Goal: Communication & Community: Answer question/provide support

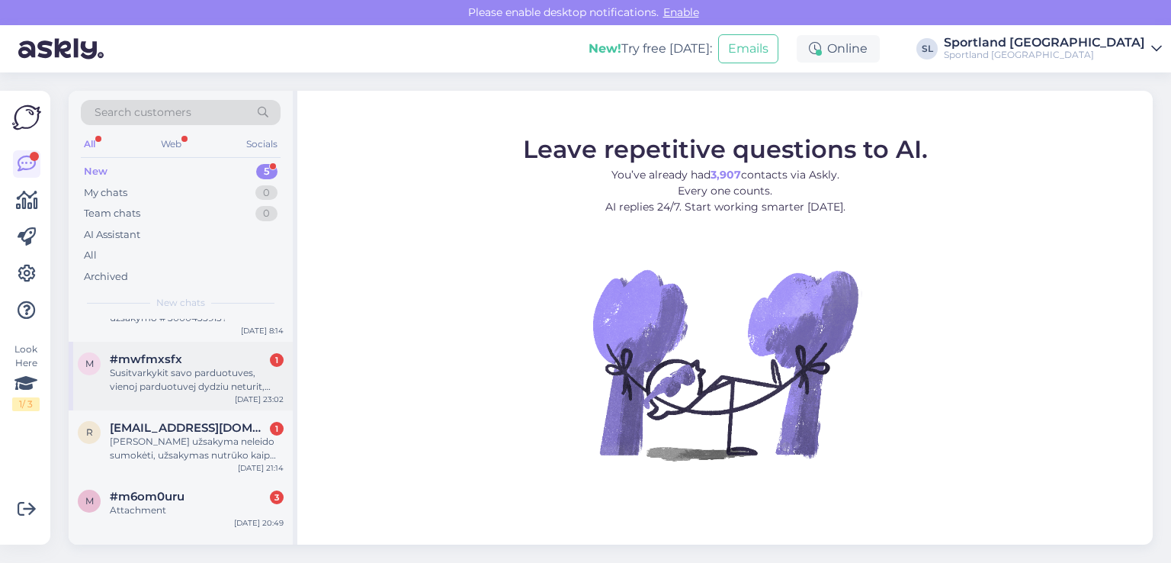
scroll to position [89, 0]
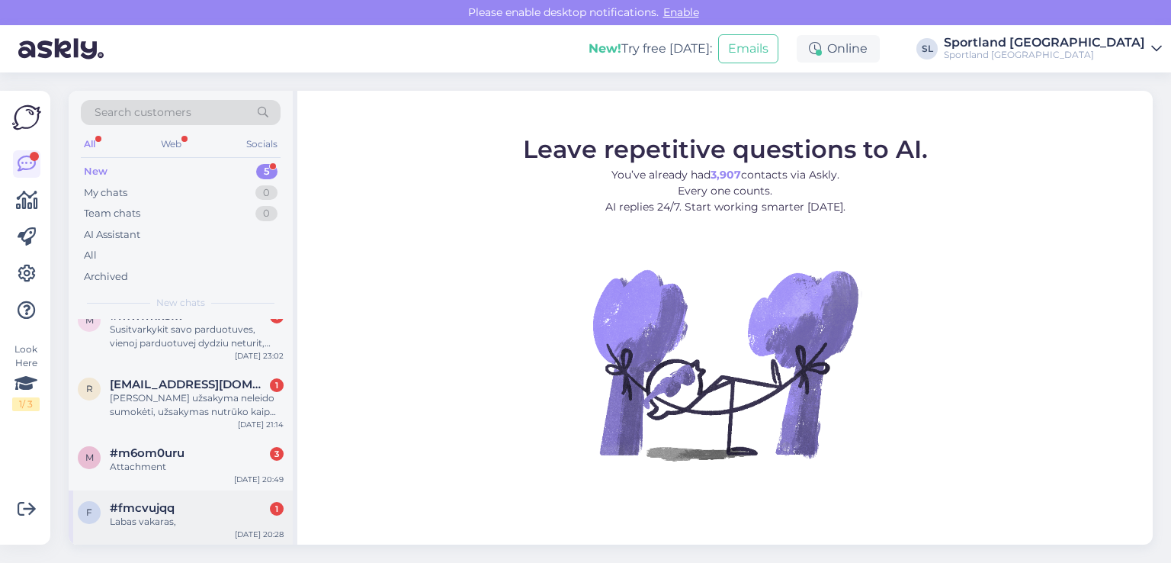
click at [195, 503] on div "#fmcvujqq 1" at bounding box center [197, 508] width 174 height 14
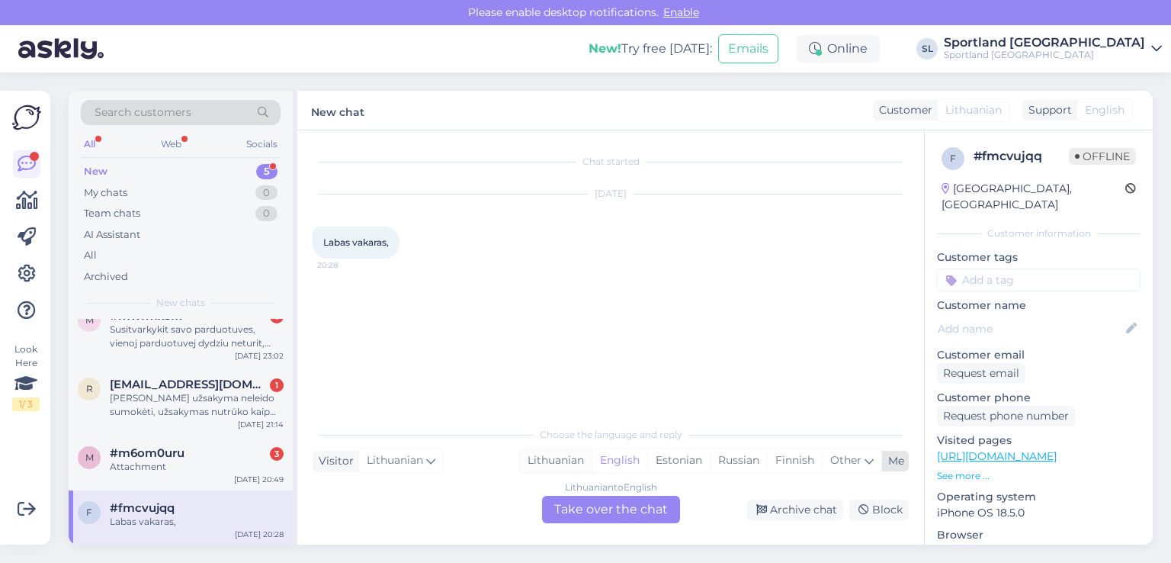
click at [544, 461] on div "Lithuanian" at bounding box center [556, 460] width 72 height 23
click at [609, 502] on div "Lithuanian to Lithuanian Take over the chat" at bounding box center [611, 508] width 138 height 27
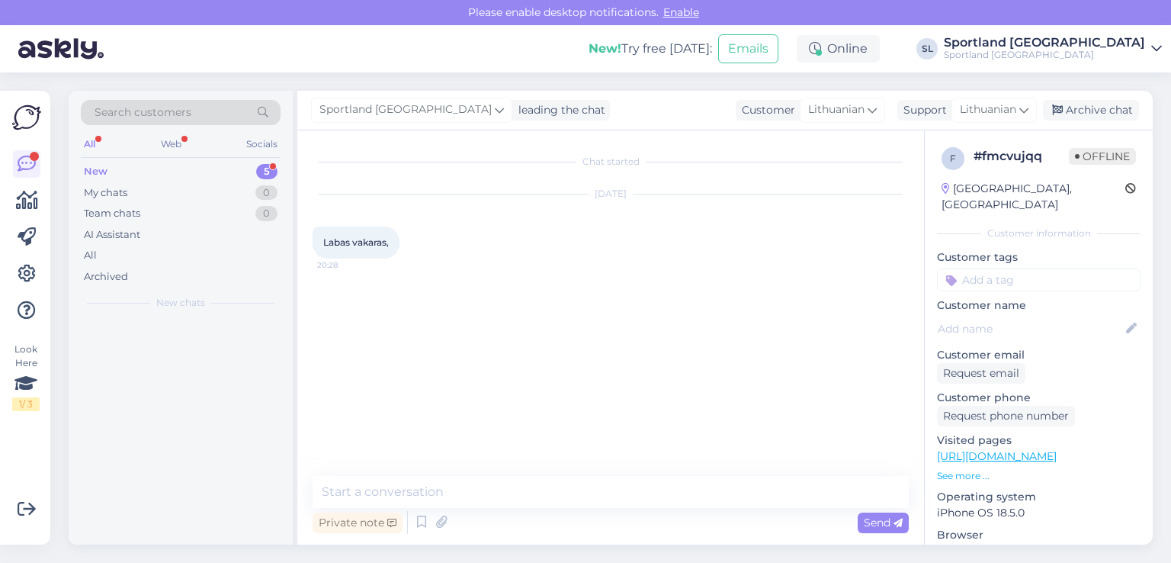
scroll to position [0, 0]
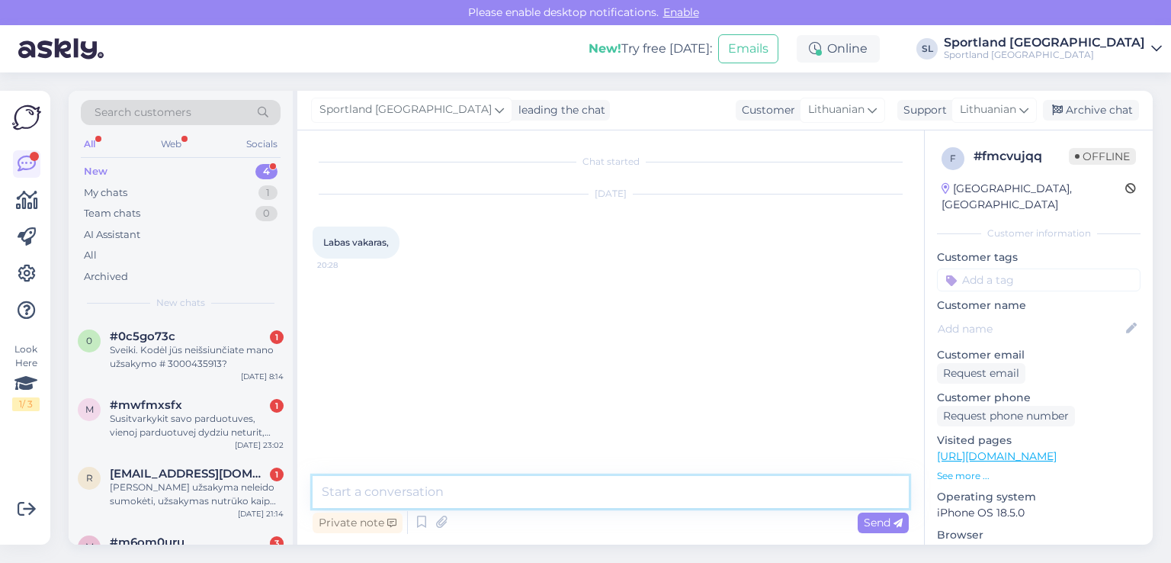
click at [542, 489] on textarea at bounding box center [611, 492] width 596 height 32
type textarea "Sveiki, kuo galime Jums padėti?"
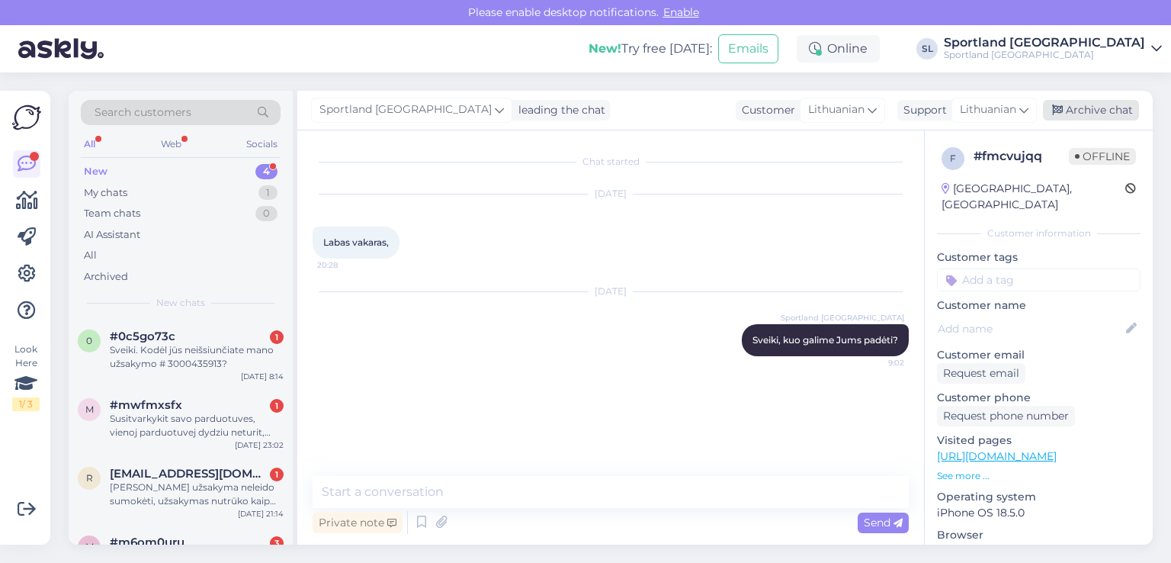
click at [1081, 112] on div "Archive chat" at bounding box center [1091, 110] width 96 height 21
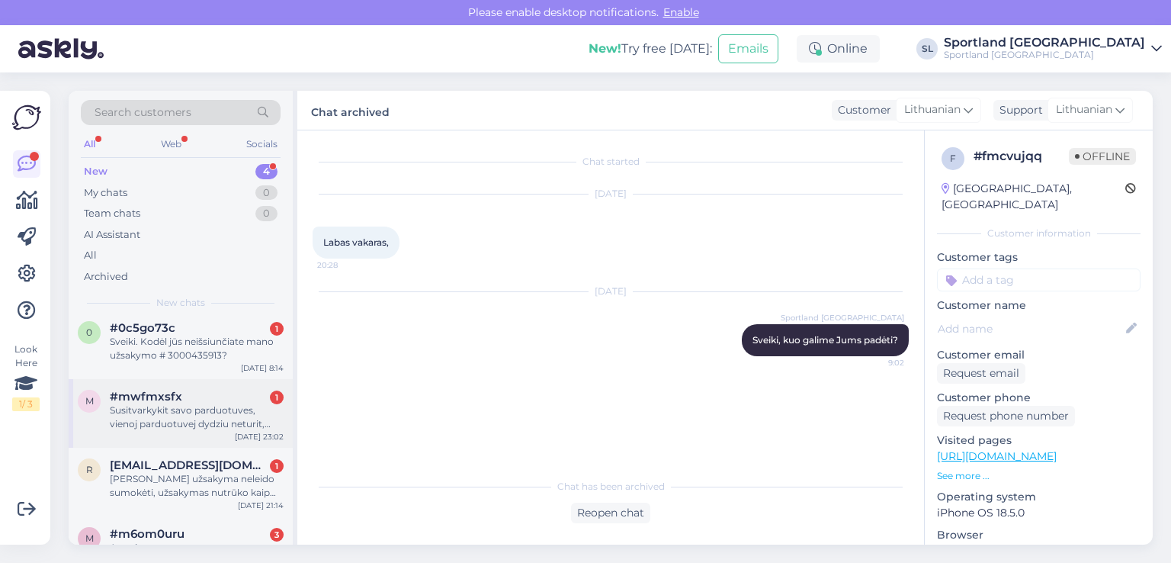
scroll to position [34, 0]
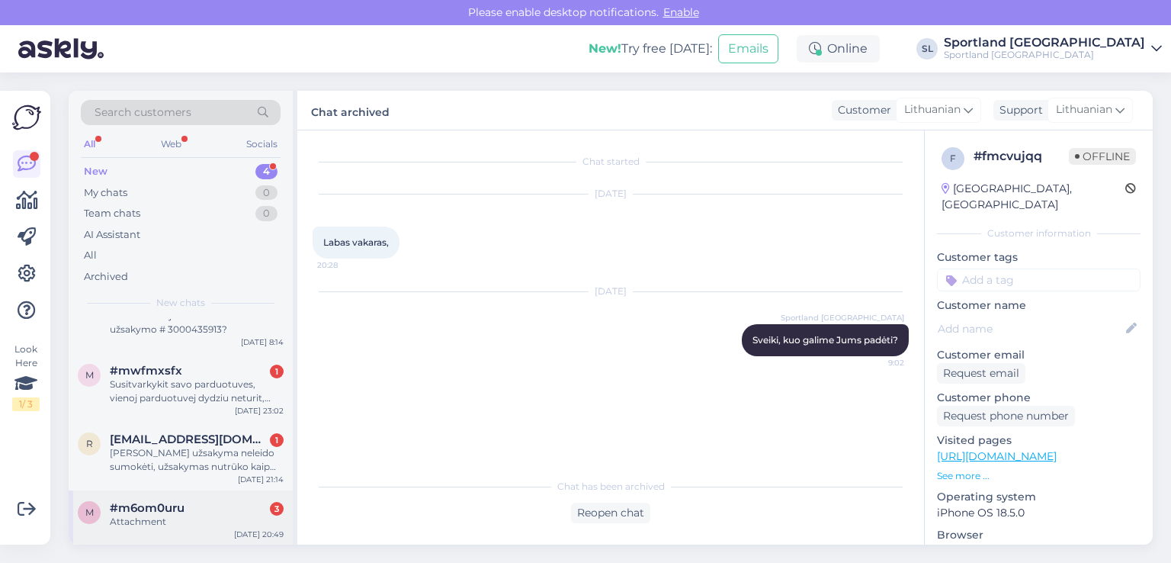
click at [166, 501] on span "#m6om0uru" at bounding box center [147, 508] width 75 height 14
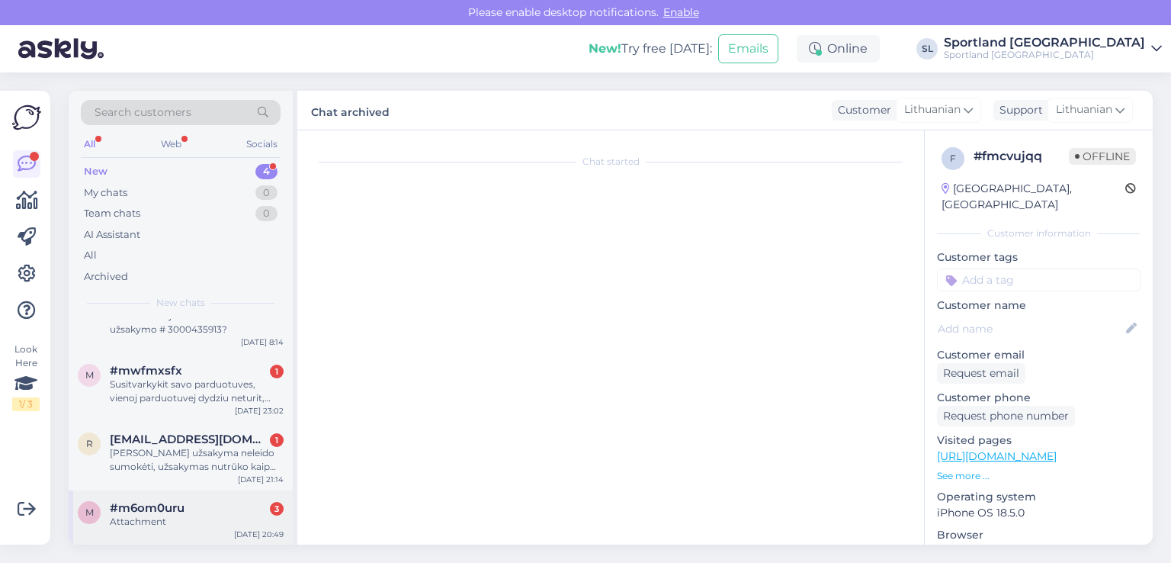
scroll to position [1753, 0]
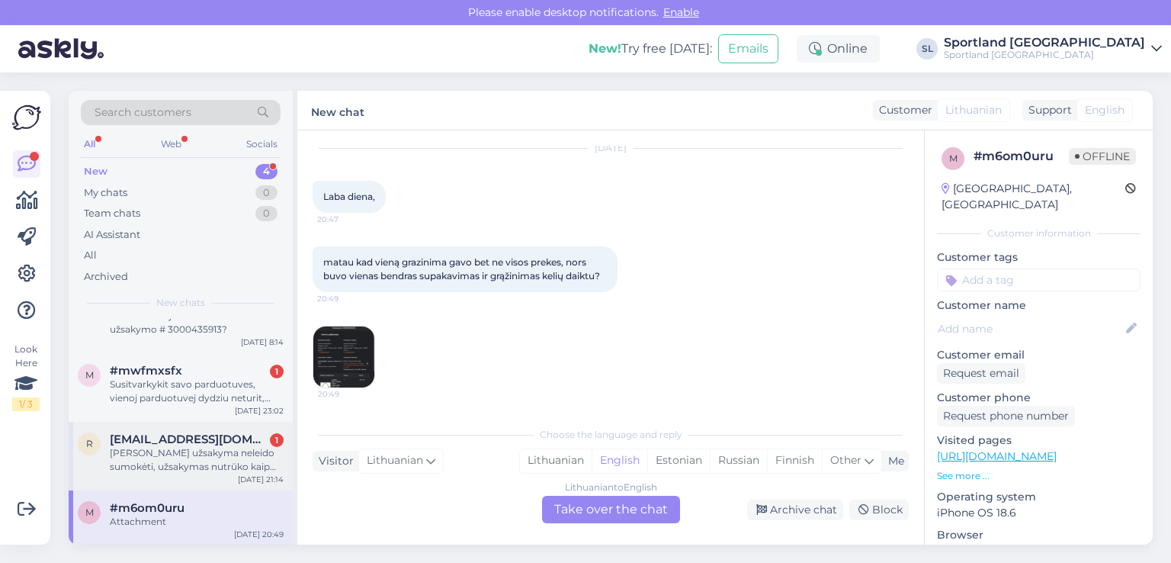
click at [179, 466] on div "[PERSON_NAME] užsakyma neleido sumokėti, užsakymas nutrūko kaip dabar apmokėti" at bounding box center [197, 459] width 174 height 27
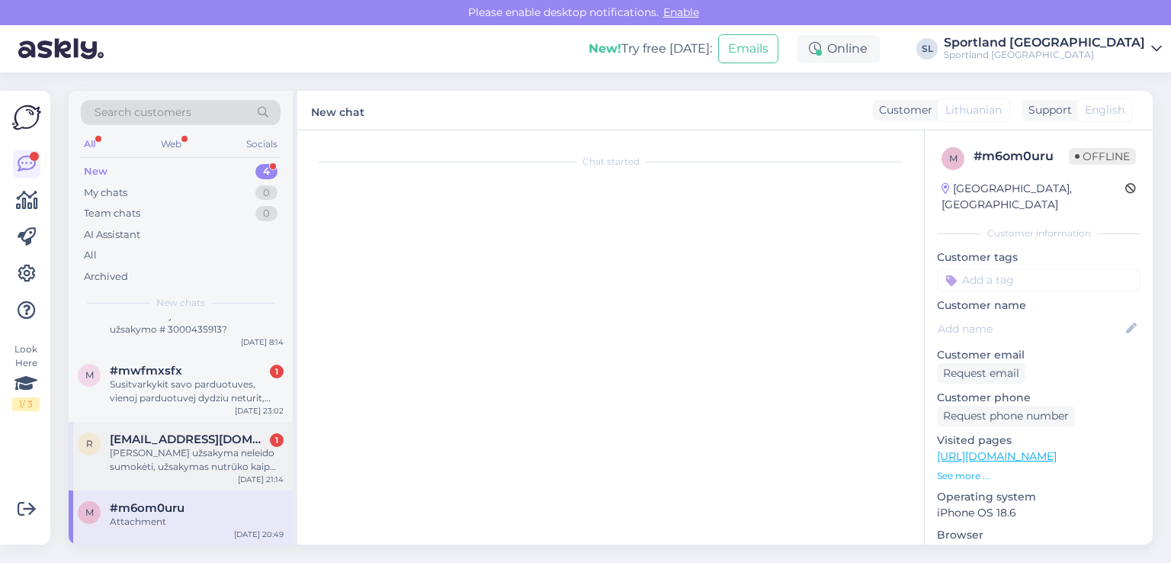
scroll to position [0, 0]
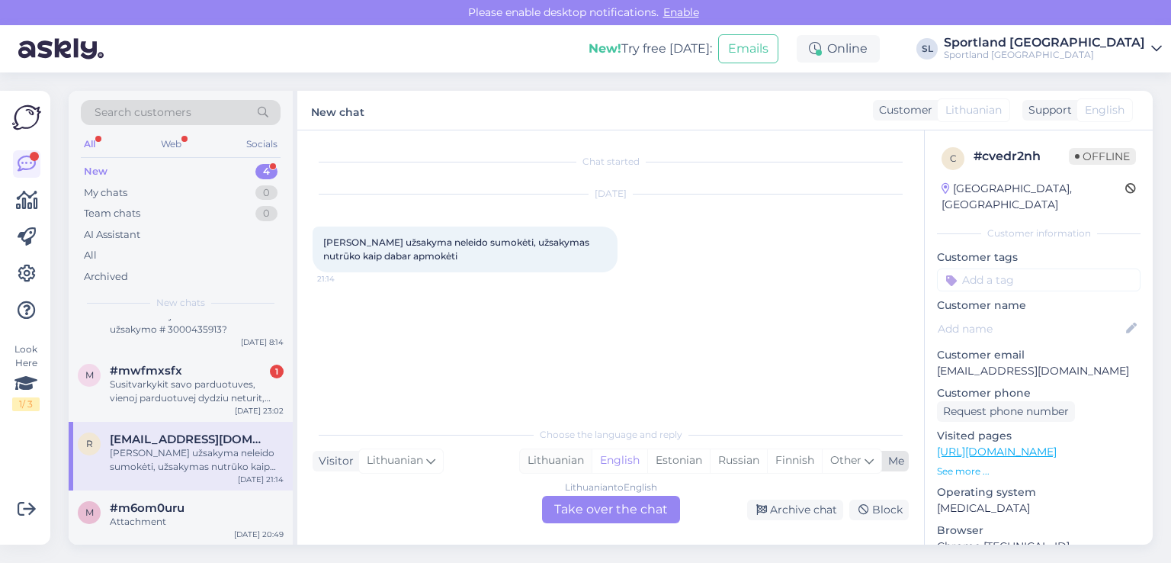
click at [567, 462] on div "Lithuanian" at bounding box center [556, 460] width 72 height 23
click at [608, 508] on div "Lithuanian to Lithuanian Take over the chat" at bounding box center [611, 508] width 138 height 27
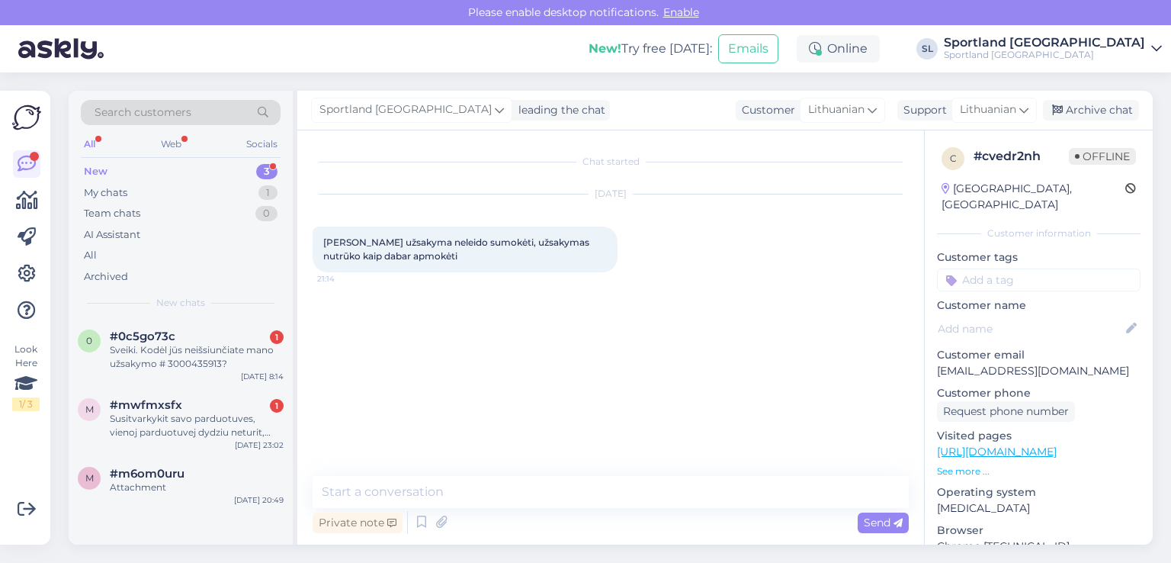
click at [512, 473] on div "Chat started [DATE] Dariau užsakyma neleido sumokėti, užsakymas nutrūko kaip da…" at bounding box center [610, 337] width 627 height 414
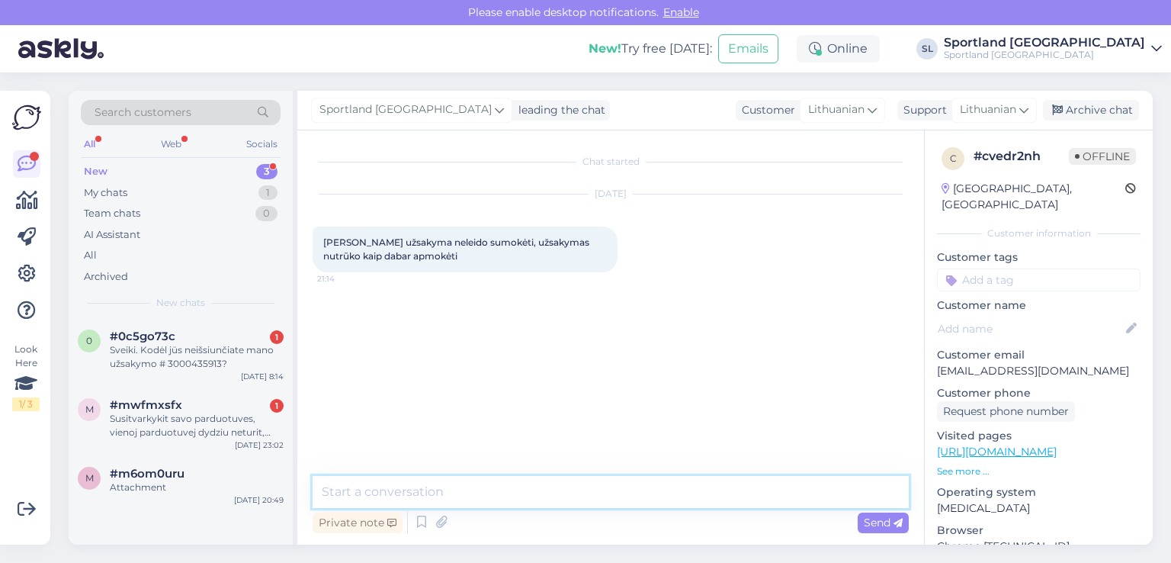
click at [505, 493] on textarea at bounding box center [611, 492] width 596 height 32
click at [395, 492] on textarea "Sveiki," at bounding box center [611, 492] width 596 height 32
type textarea "Sveiki, ar turte užsakymo numerį?"
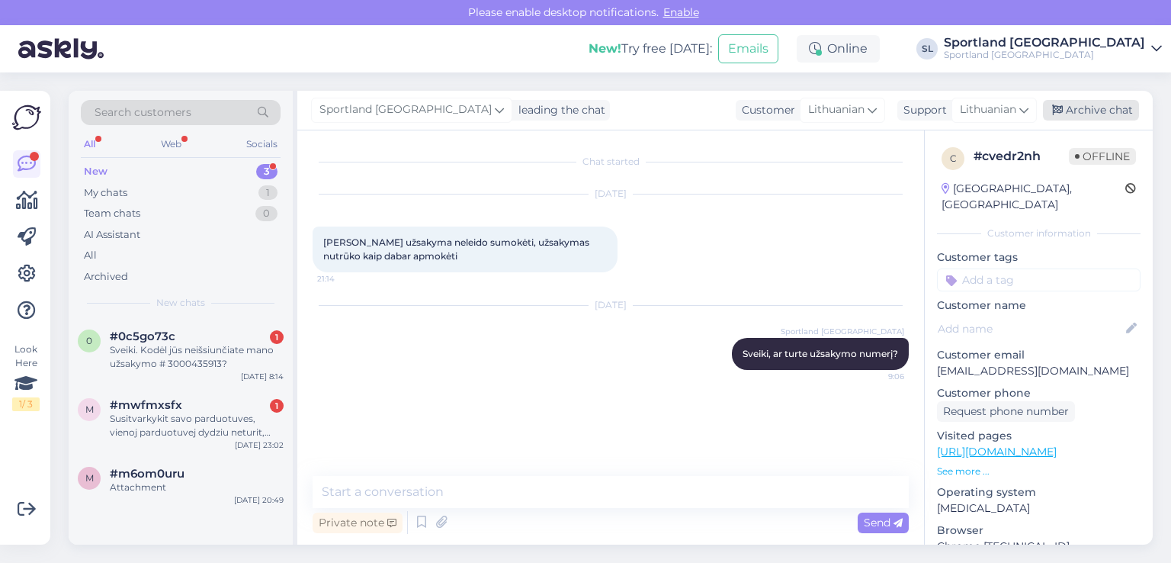
click at [1066, 106] on div "Archive chat" at bounding box center [1091, 110] width 96 height 21
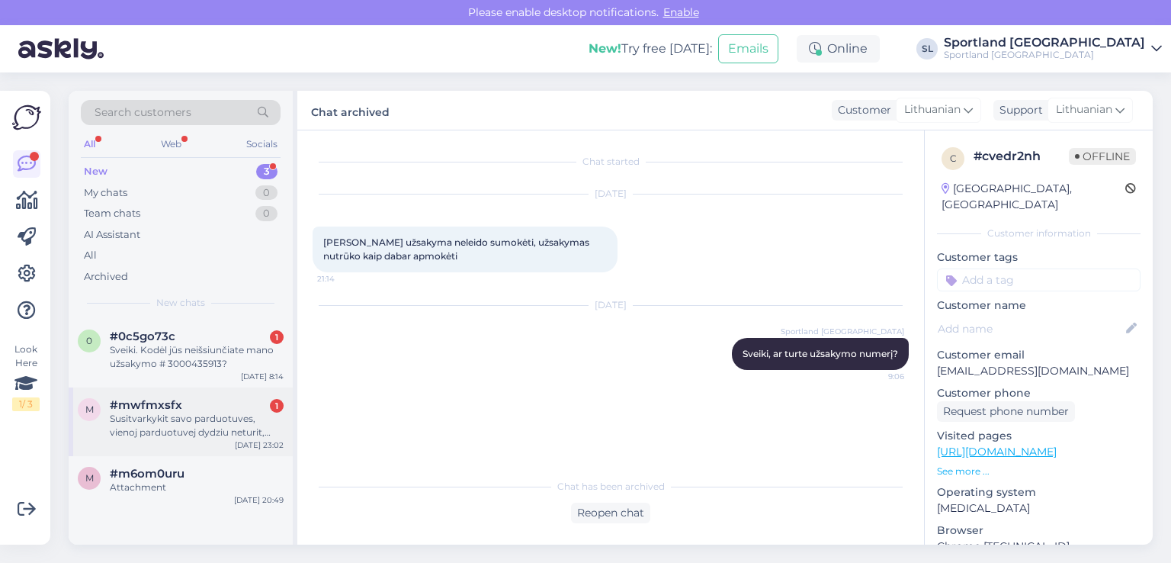
click at [155, 438] on div "m #mwfmxsfx 1 Susitvarkykit savo parduotuves, vienoj parduotuvej dydziu neturit…" at bounding box center [181, 421] width 224 height 69
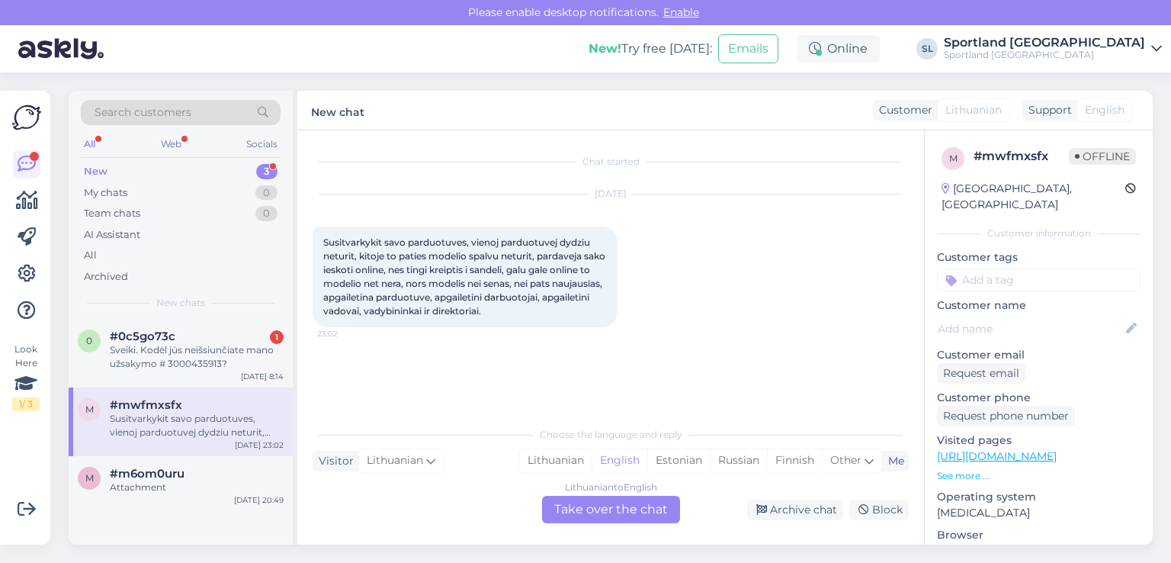
drag, startPoint x: 346, startPoint y: 245, endPoint x: 567, endPoint y: 307, distance: 229.7
click at [567, 307] on div "Susitvarkykit savo parduotuves, vienoj parduotuvej dydziu neturit, kitoje to pa…" at bounding box center [465, 276] width 305 height 101
copy span "Susitvarkykit savo parduotuves, vienoj parduotuvej dydziu neturit, kitoje to pa…"
click at [701, 288] on div "[DATE] Susitvarkykit savo parduotuves, vienoj parduotuvej dydziu neturit, kitoj…" at bounding box center [611, 261] width 596 height 166
click at [698, 279] on div "[DATE] Susitvarkykit savo parduotuves, vienoj parduotuvej dydziu neturit, kitoj…" at bounding box center [611, 261] width 596 height 166
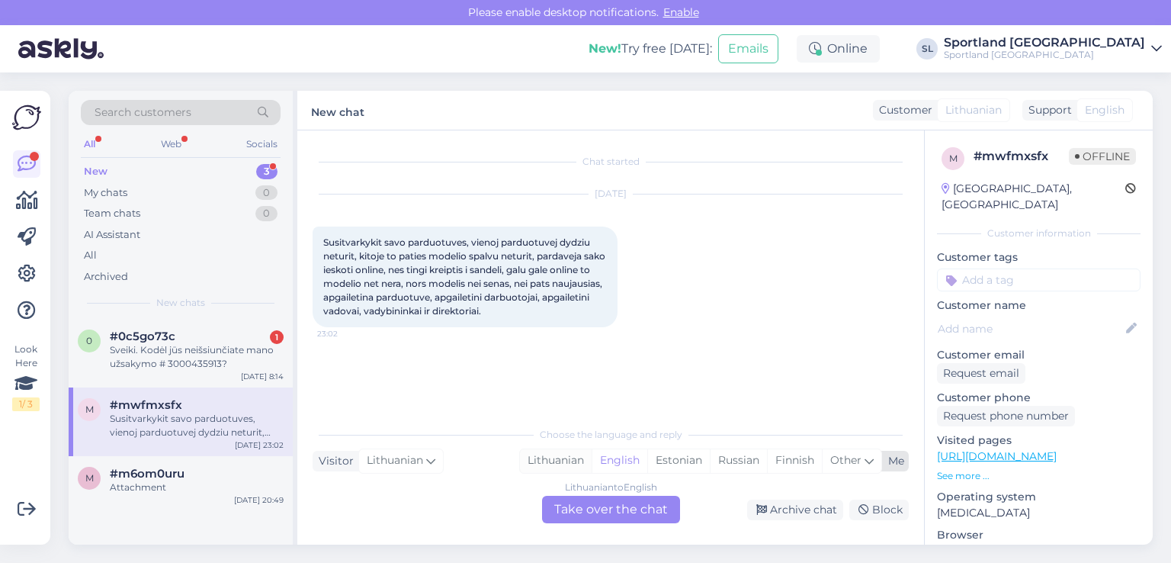
click at [544, 455] on div "Lithuanian" at bounding box center [556, 460] width 72 height 23
click at [570, 514] on div "Lithuanian to Lithuanian Take over the chat" at bounding box center [611, 508] width 138 height 27
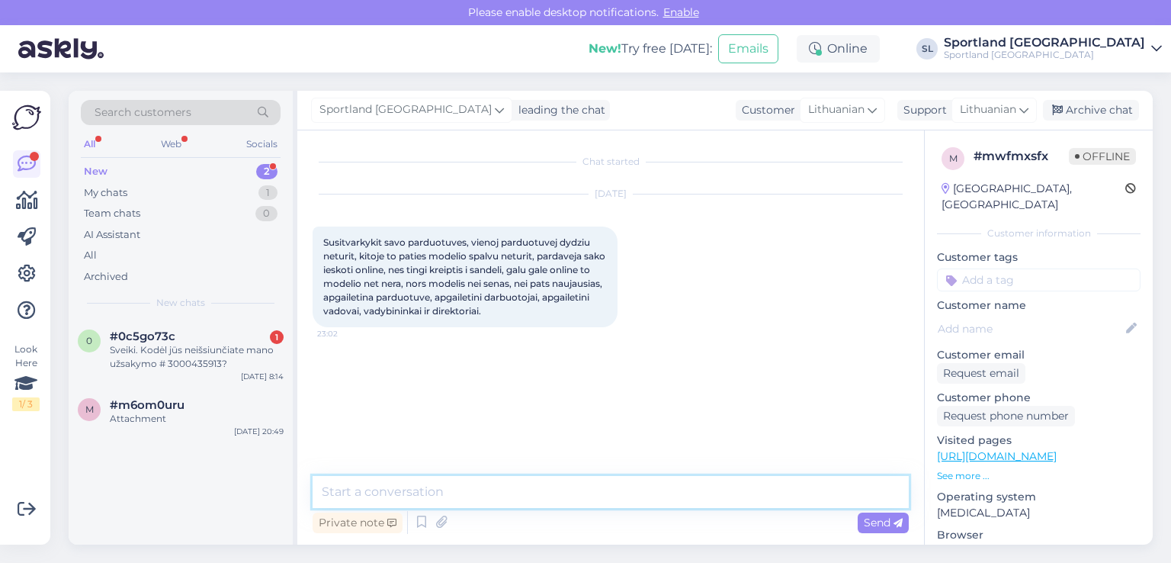
click at [524, 483] on textarea at bounding box center [611, 492] width 596 height 32
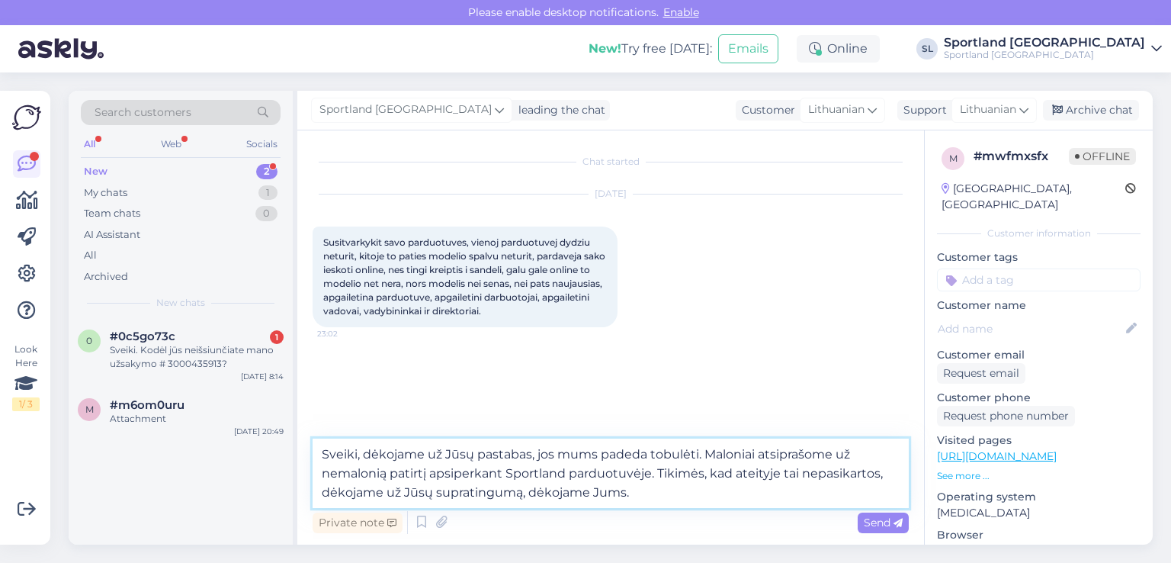
drag, startPoint x: 640, startPoint y: 486, endPoint x: 531, endPoint y: 492, distance: 109.9
click at [531, 492] on textarea "Sveiki, dėkojame už Jūsų pastabas, jos mums padeda tobulėti. Maloniai atsiprašo…" at bounding box center [611, 472] width 596 height 69
type textarea "Sveiki, dėkojame už Jūsų pastabas, jos mums padeda tobulėti. Maloniai atsiprašo…"
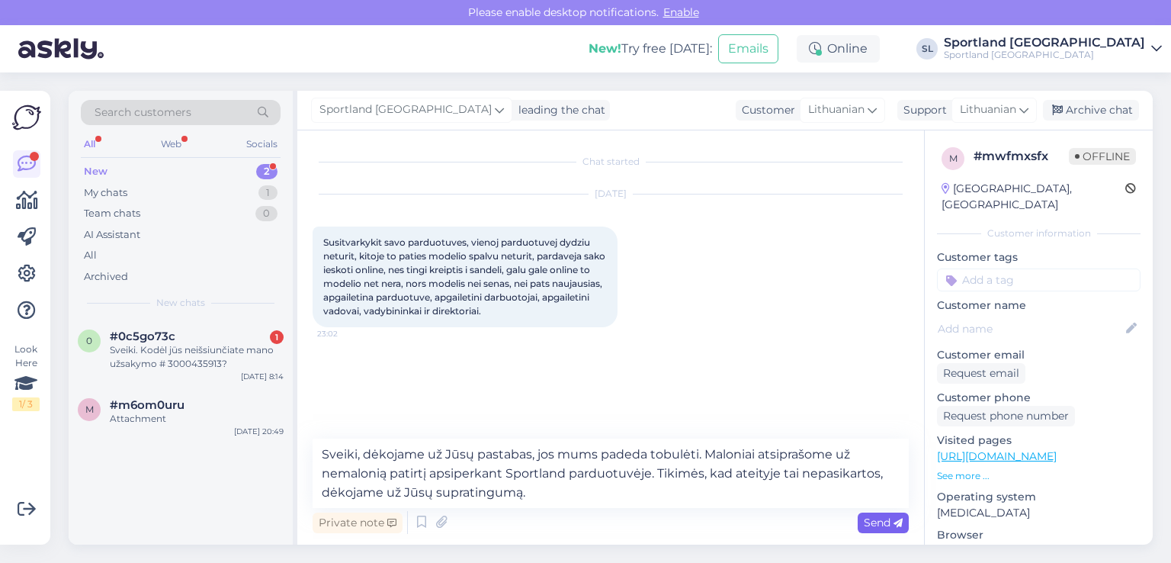
click at [877, 517] on span "Send" at bounding box center [883, 522] width 39 height 14
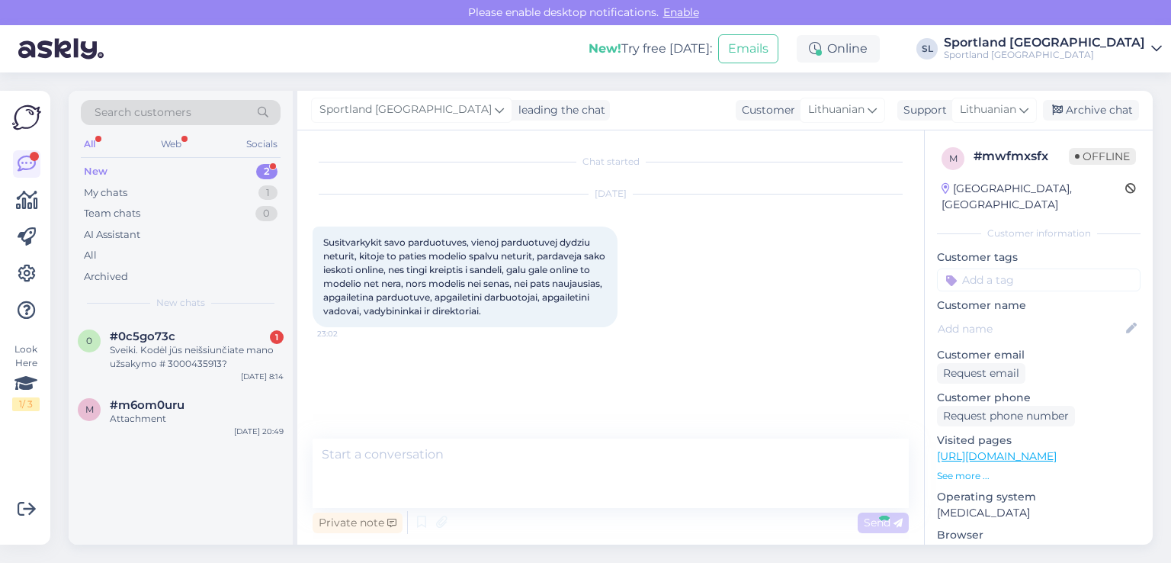
scroll to position [21, 0]
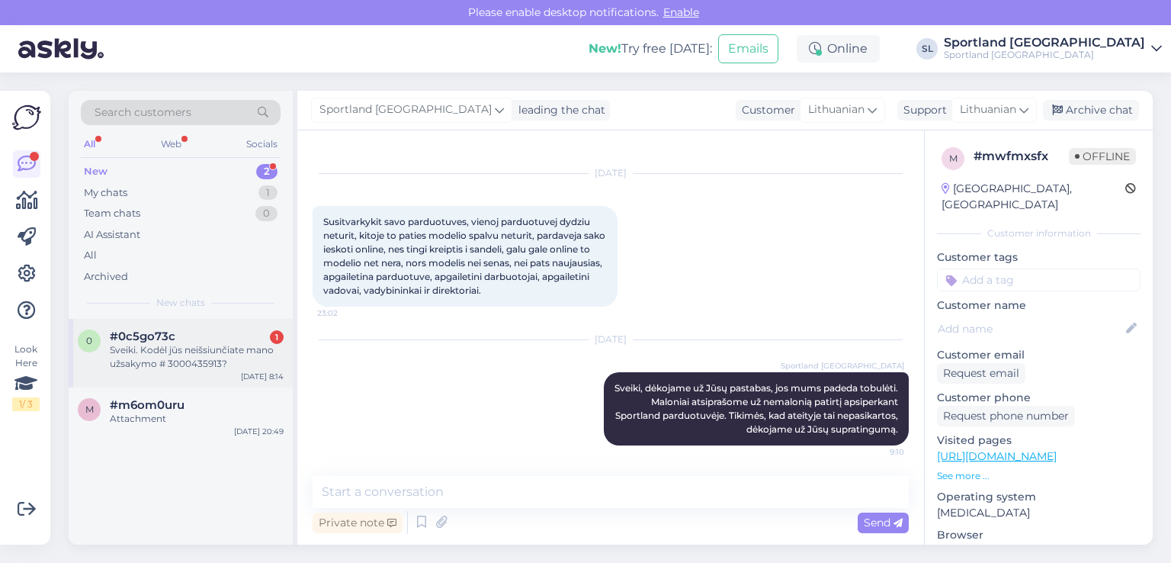
click at [168, 368] on div "Sveiki. Kodėl jūs neišsiunčiate mano užsakymo # 3000435913?" at bounding box center [197, 356] width 174 height 27
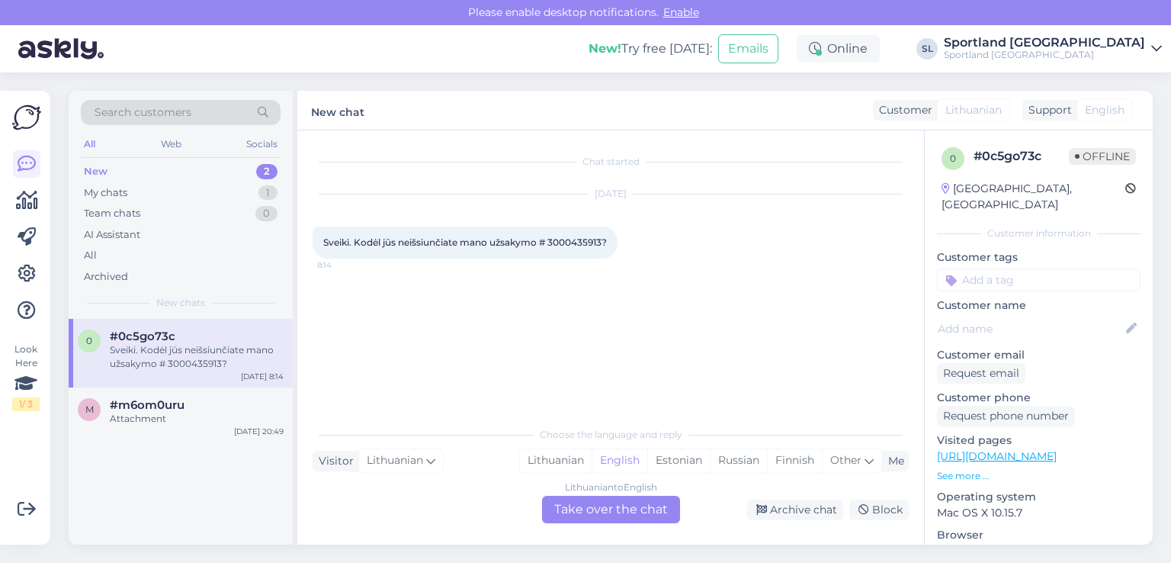
scroll to position [0, 0]
click at [549, 462] on div "Lithuanian" at bounding box center [556, 460] width 72 height 23
click at [610, 518] on div "Lithuanian to Lithuanian Take over the chat" at bounding box center [611, 508] width 138 height 27
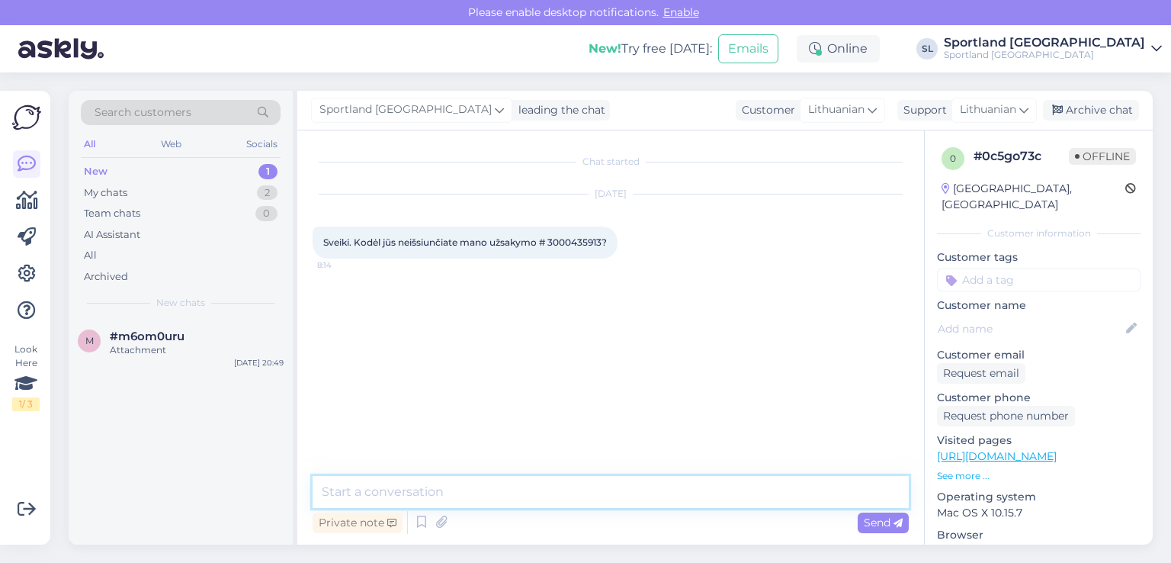
click at [545, 486] on textarea at bounding box center [611, 492] width 596 height 32
type textarea "Sveiki"
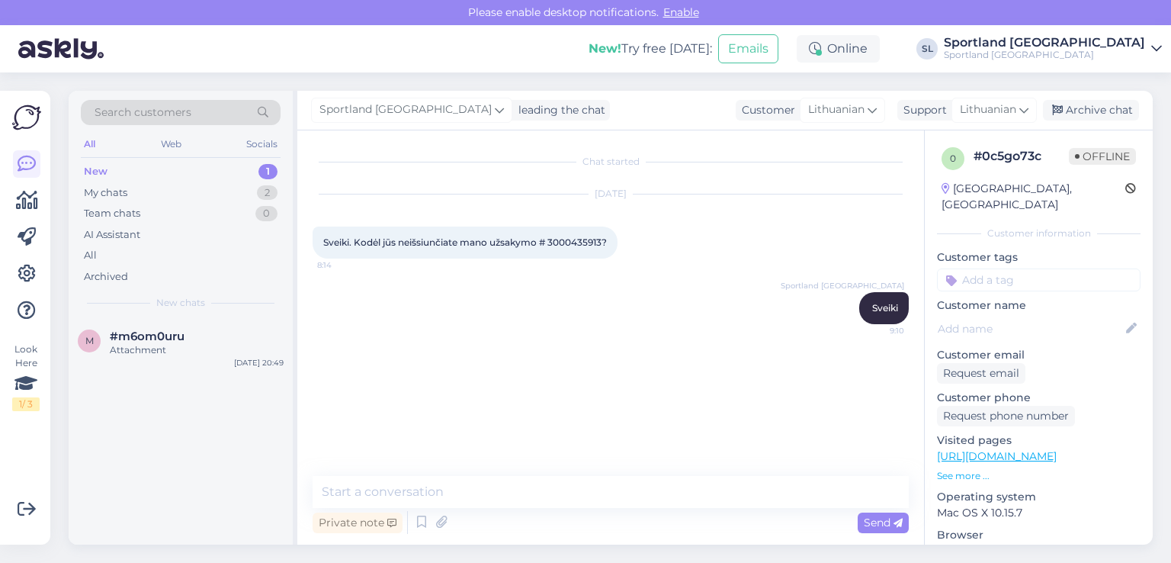
click at [361, 248] on span "Sveiki. Kodėl jūs neišsiunčiate mano užsakymo # 3000435913?" at bounding box center [465, 241] width 284 height 11
click at [362, 248] on span "Sveiki. Kodėl jūs neišsiunčiate mano užsakymo # 3000435913?" at bounding box center [465, 241] width 284 height 11
copy span "3000435913"
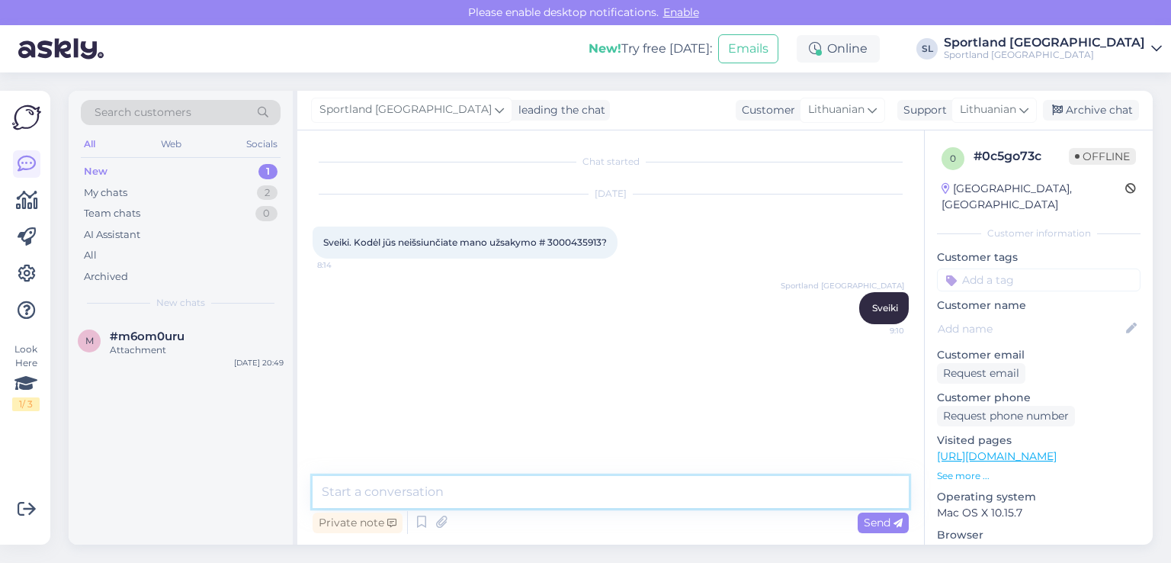
click at [552, 496] on textarea at bounding box center [611, 492] width 596 height 32
type textarea "J"
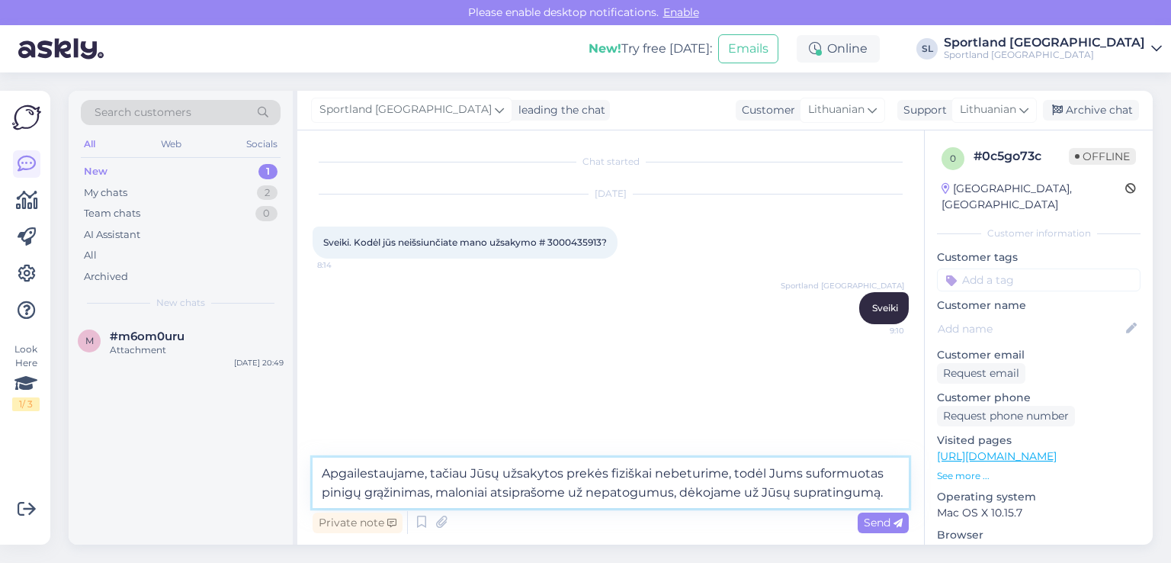
type textarea "Apgailestaujame, tačiau Jūsų užsakytos prekės fiziškai nebeturime, todėl Jums s…"
click at [877, 515] on span "Send" at bounding box center [883, 522] width 39 height 14
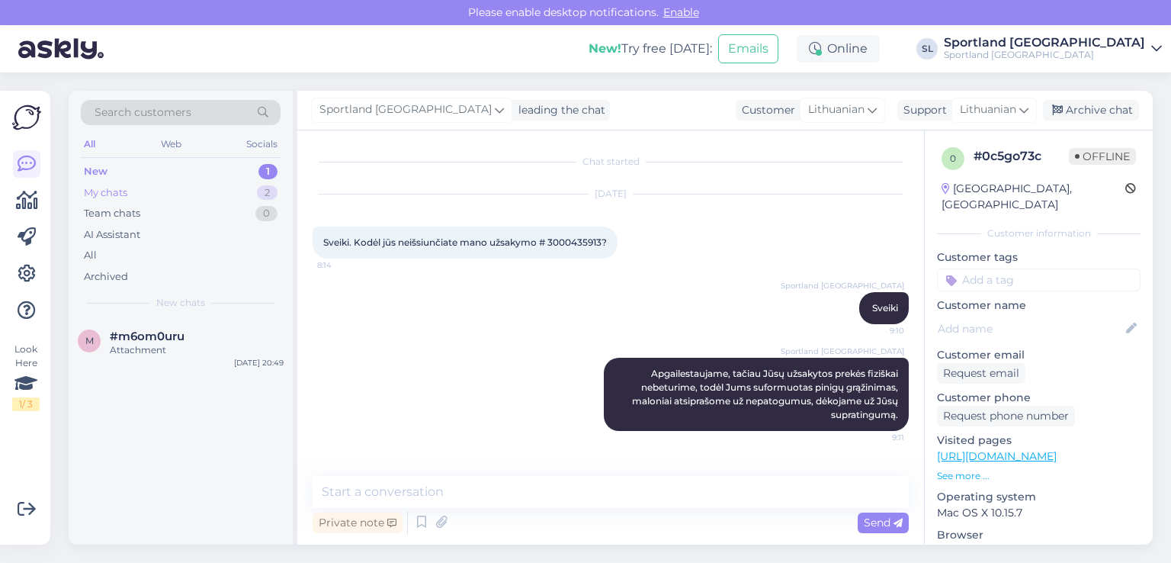
click at [213, 189] on div "My chats 2" at bounding box center [181, 192] width 200 height 21
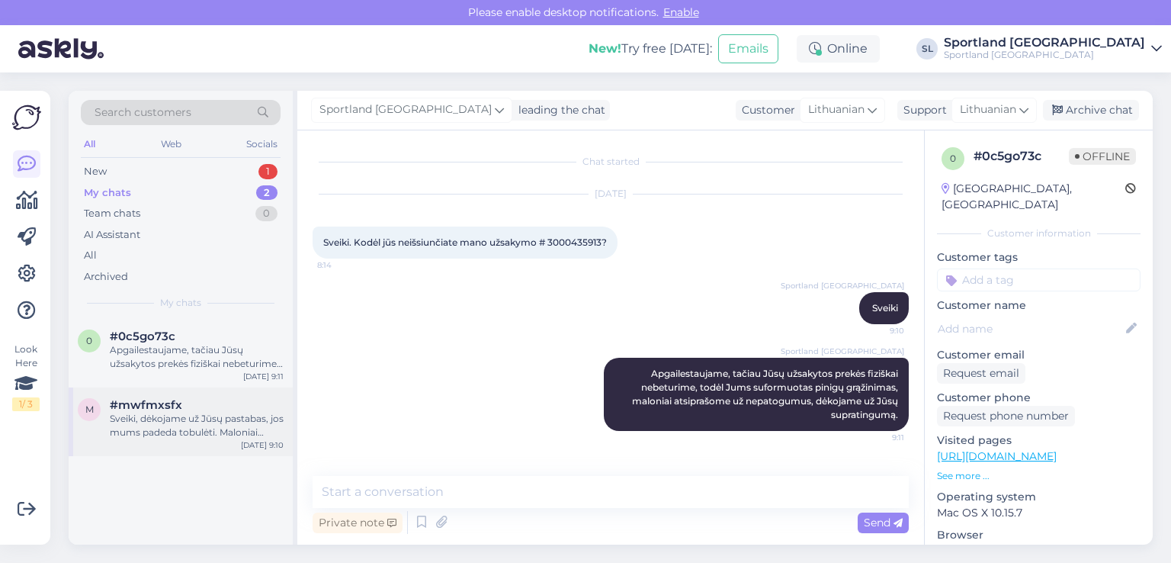
click at [167, 431] on div "Sveiki, dėkojame už Jūsų pastabas, jos mums padeda tobulėti. Maloniai atsiprašo…" at bounding box center [197, 425] width 174 height 27
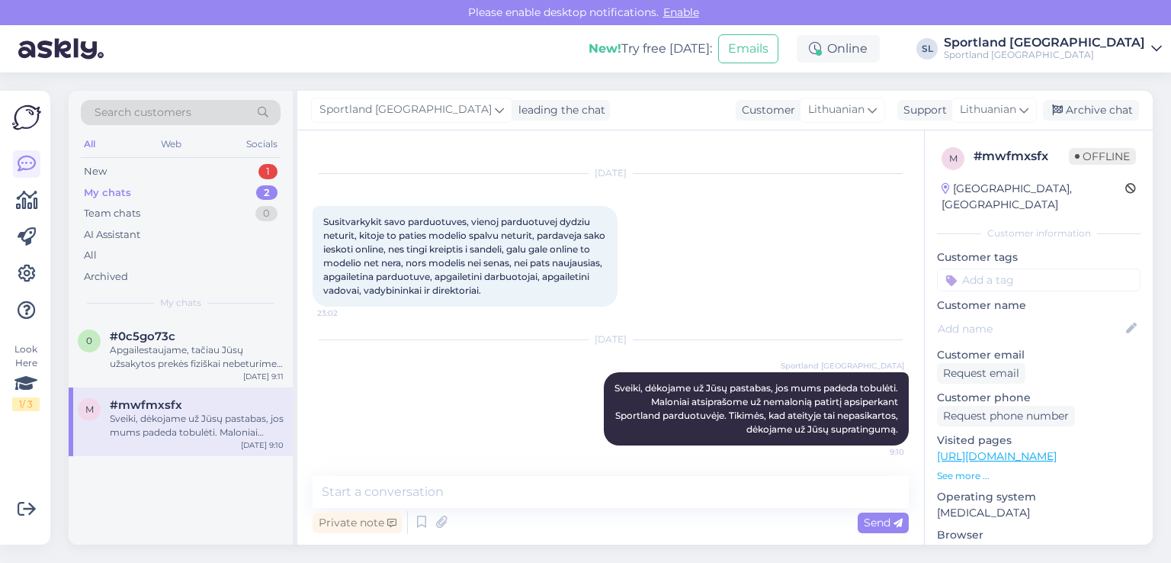
scroll to position [21, 0]
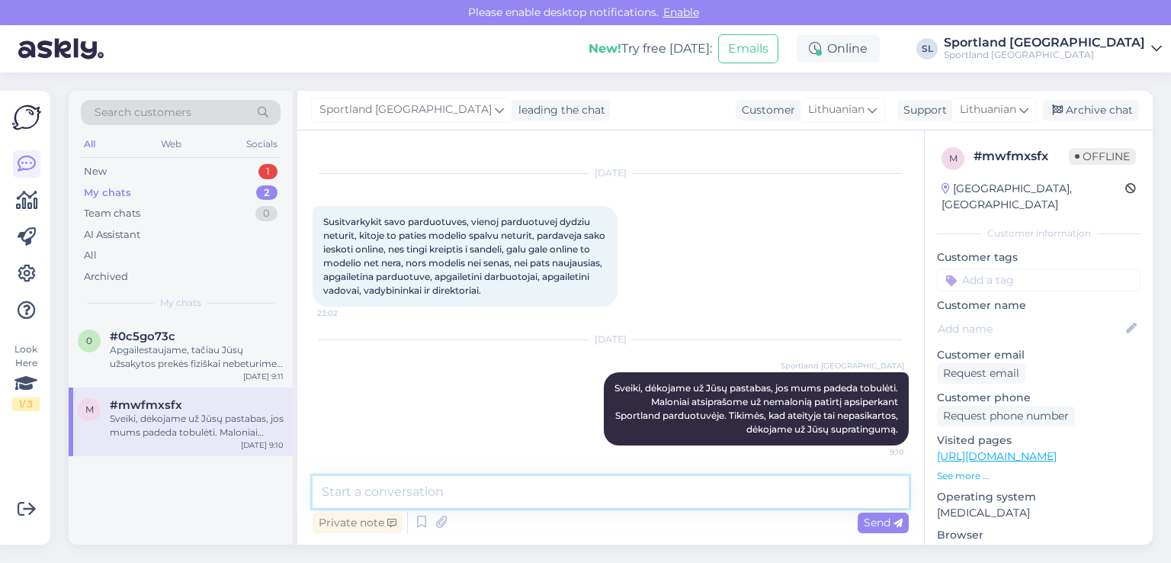
click at [503, 504] on textarea at bounding box center [611, 492] width 596 height 32
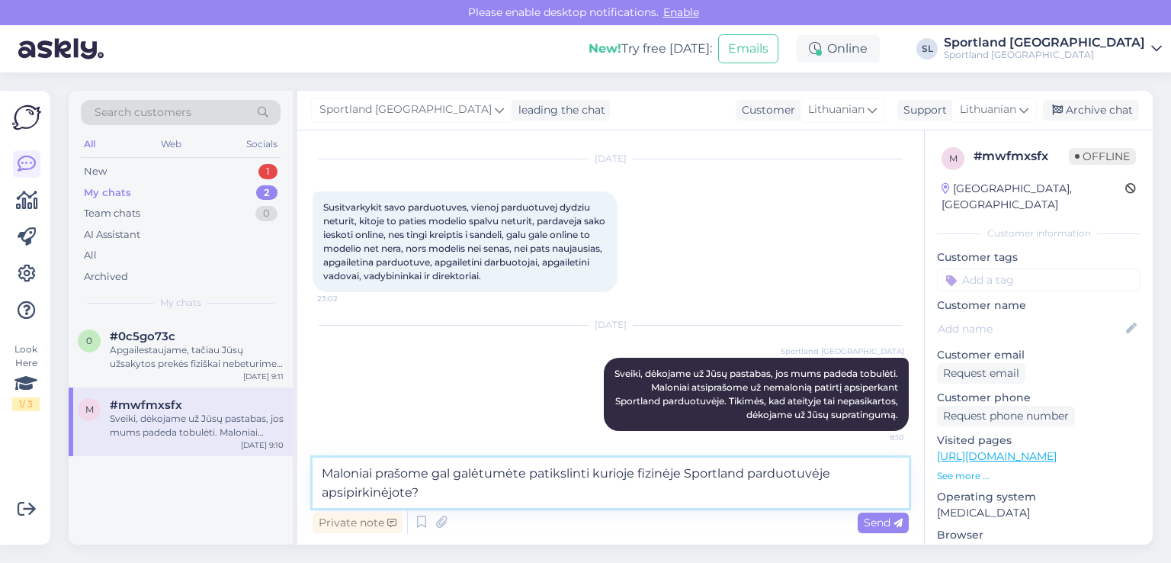
scroll to position [39, 0]
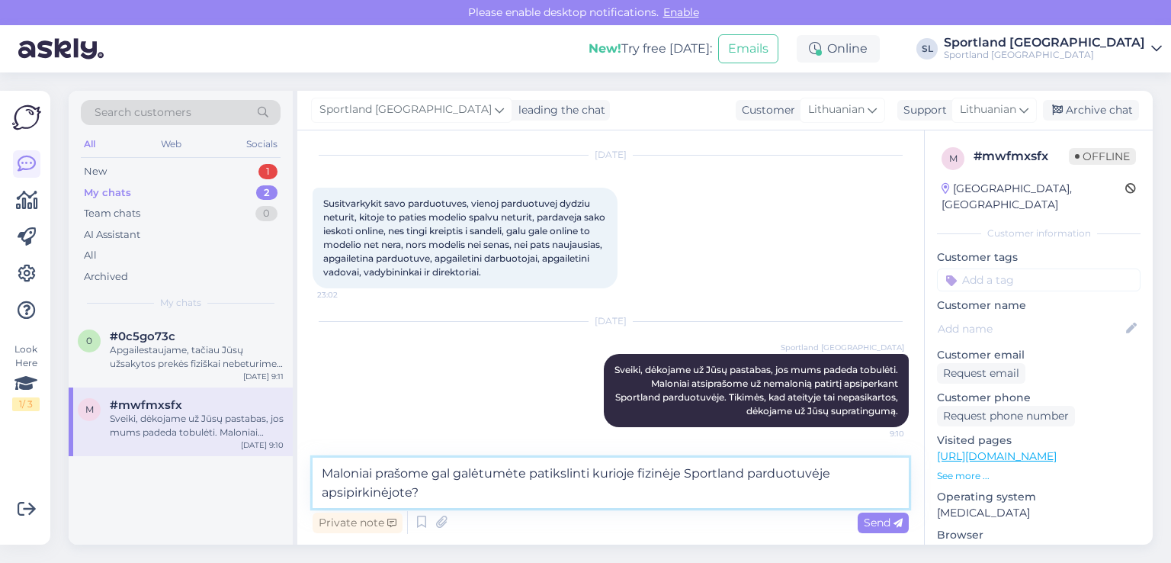
click at [428, 477] on textarea "Maloniai prašome gal galėtumėte patikslinti kurioje fizinėje Sportland parduotu…" at bounding box center [611, 482] width 596 height 50
type textarea "Maloniai prašome, gal galėtumėte patikslinti kurioje fizinėje Sportland parduot…"
click at [881, 521] on span "Send" at bounding box center [883, 522] width 39 height 14
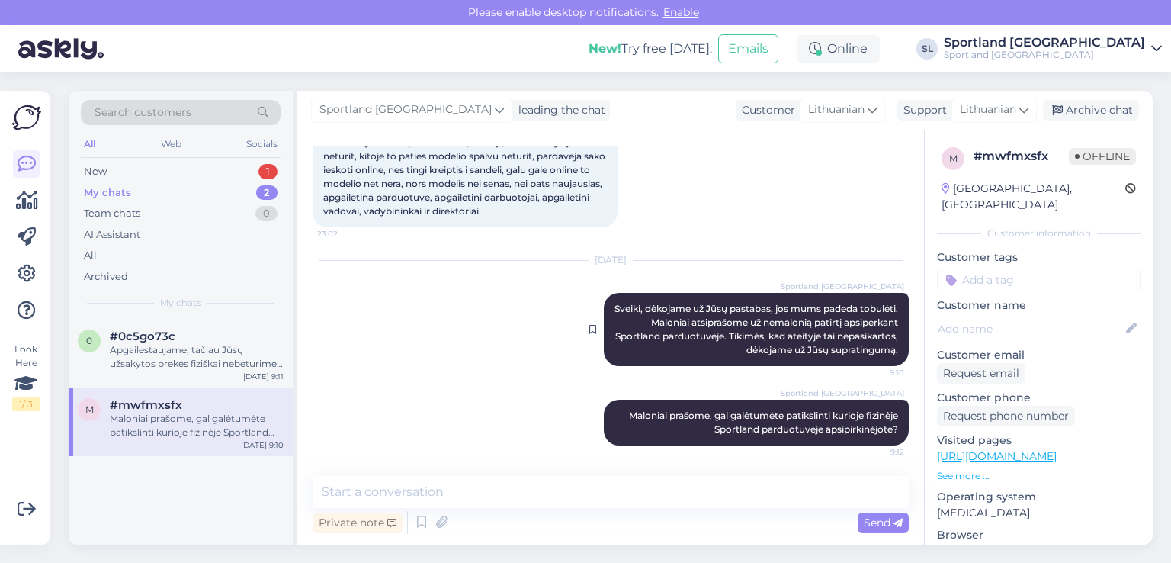
scroll to position [100, 0]
click at [127, 356] on div "Apgailestaujame, tačiau Jūsų užsakytos prekės fiziškai nebeturime, todėl Jums s…" at bounding box center [197, 356] width 174 height 27
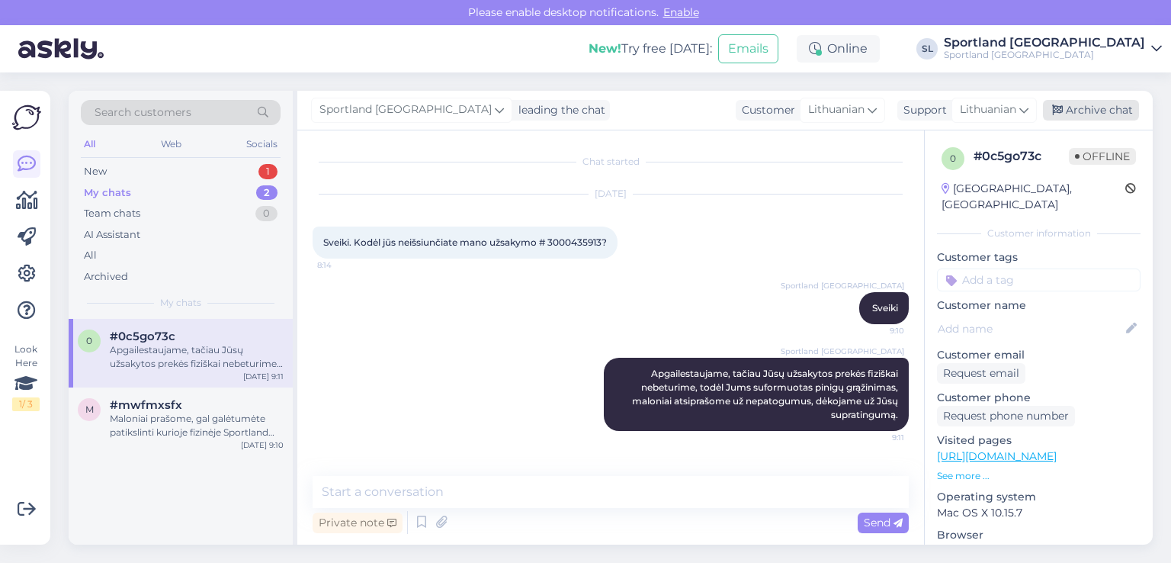
click at [1079, 101] on div "Archive chat" at bounding box center [1091, 110] width 96 height 21
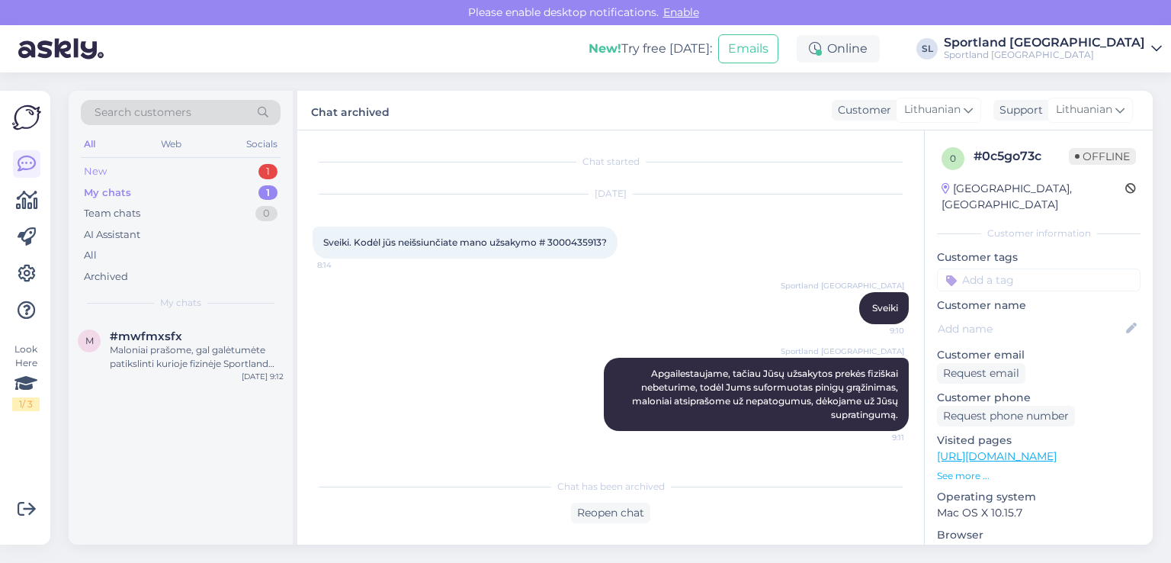
click at [154, 172] on div "New 1" at bounding box center [181, 171] width 200 height 21
click at [149, 344] on div "Attachment" at bounding box center [197, 350] width 174 height 14
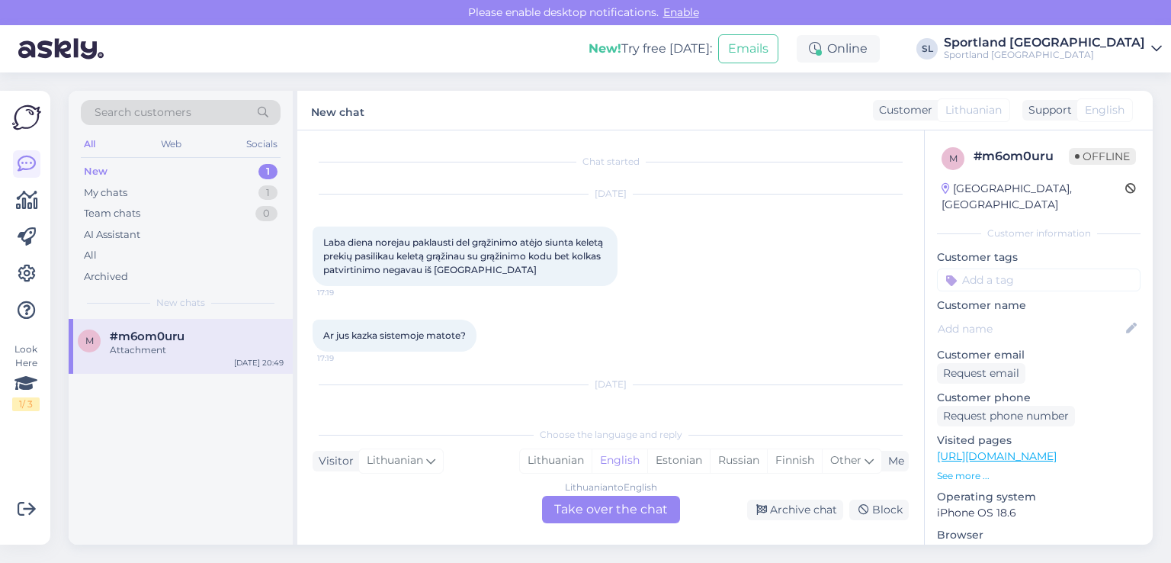
scroll to position [1753, 0]
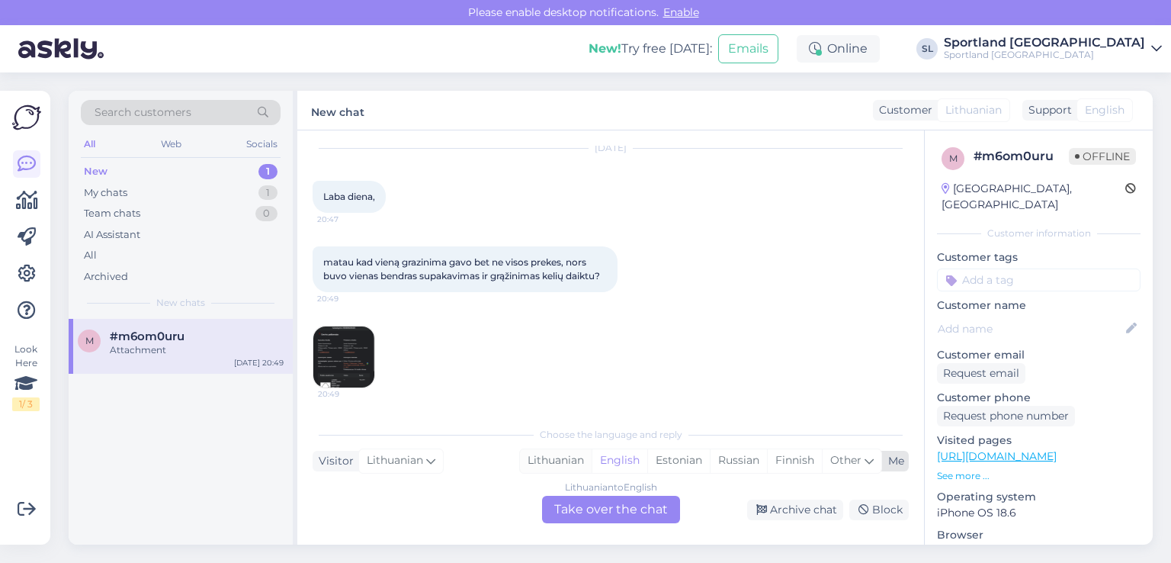
click at [561, 457] on div "Lithuanian" at bounding box center [556, 460] width 72 height 23
click at [579, 505] on div "Lithuanian to Lithuanian Take over the chat" at bounding box center [611, 508] width 138 height 27
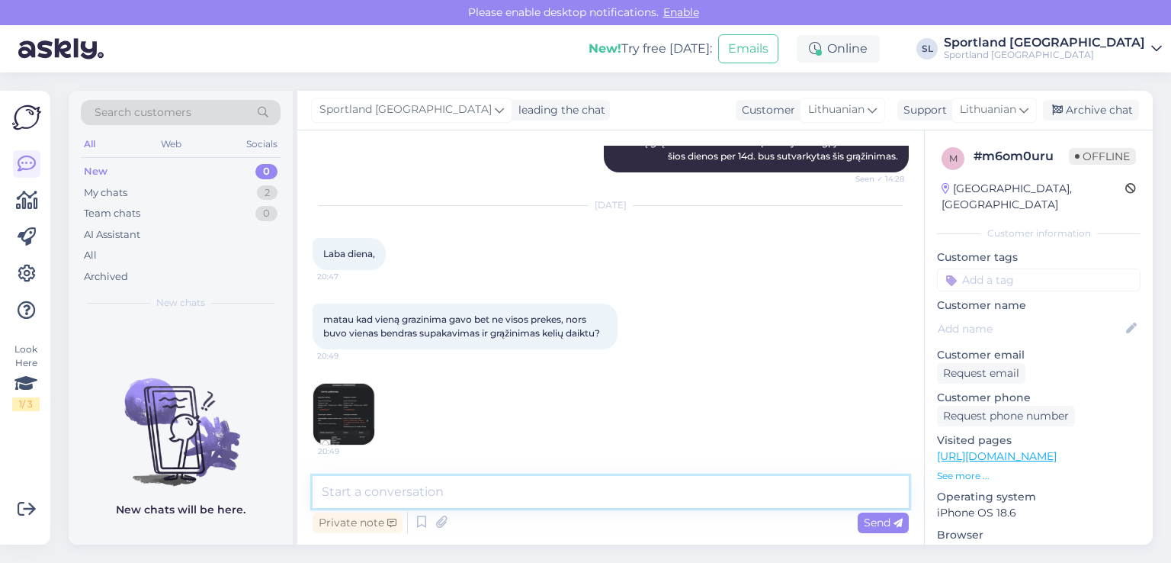
click at [517, 484] on textarea at bounding box center [611, 492] width 596 height 32
type textarea "Sveiki"
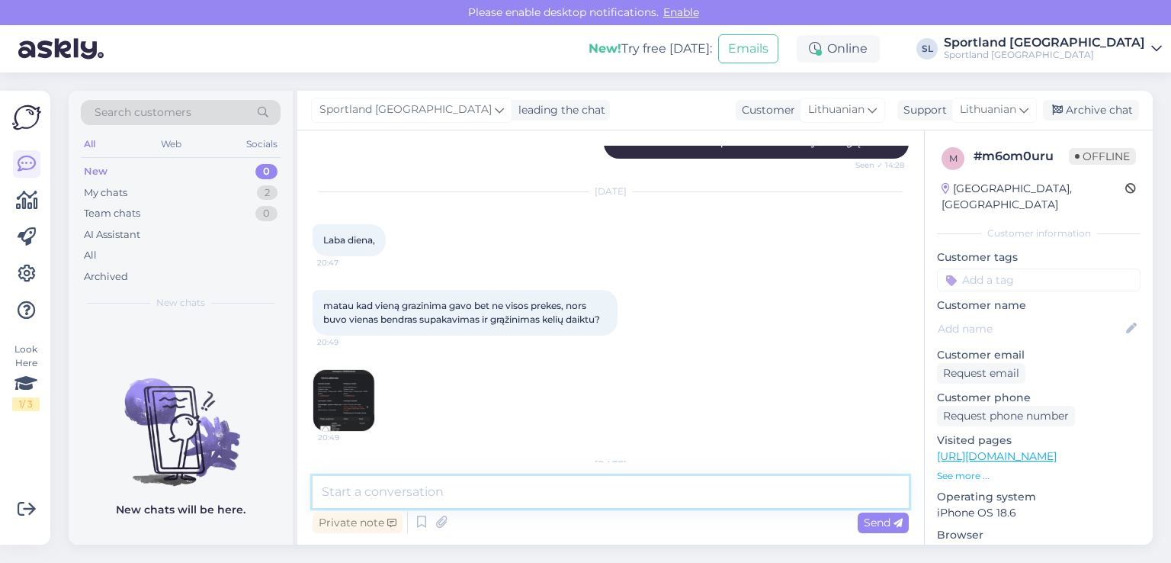
scroll to position [1794, 0]
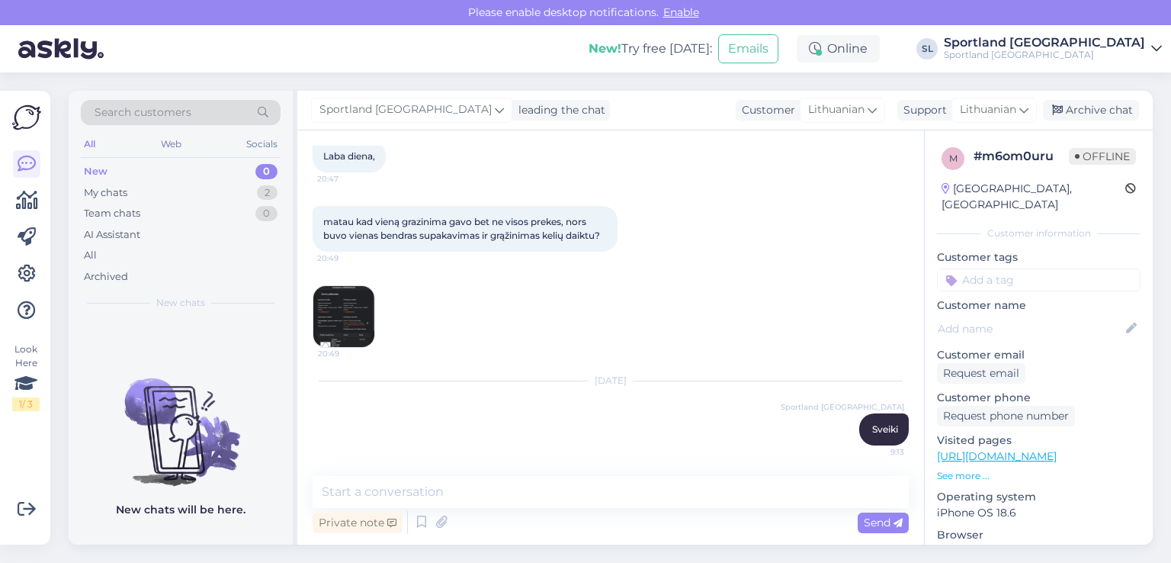
click at [348, 288] on img at bounding box center [343, 316] width 61 height 61
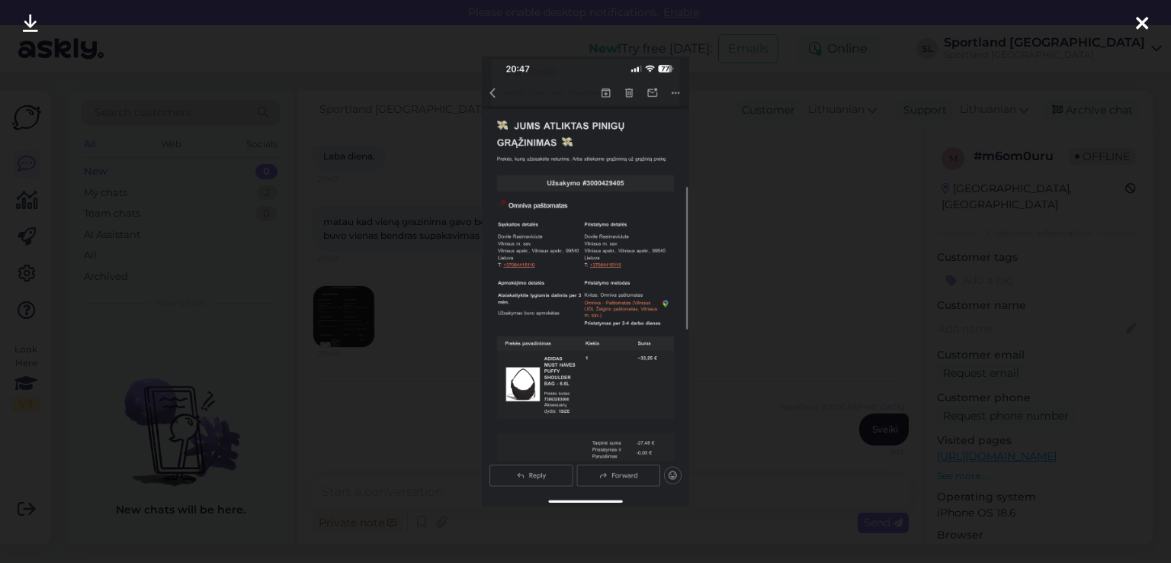
click at [1148, 21] on div at bounding box center [1142, 24] width 30 height 48
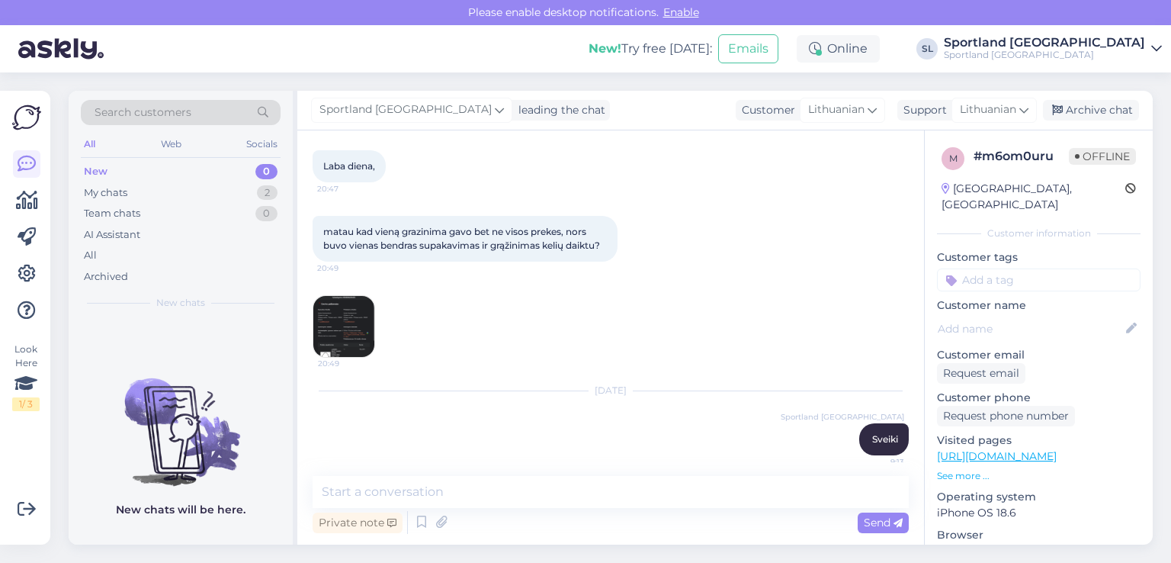
scroll to position [1793, 0]
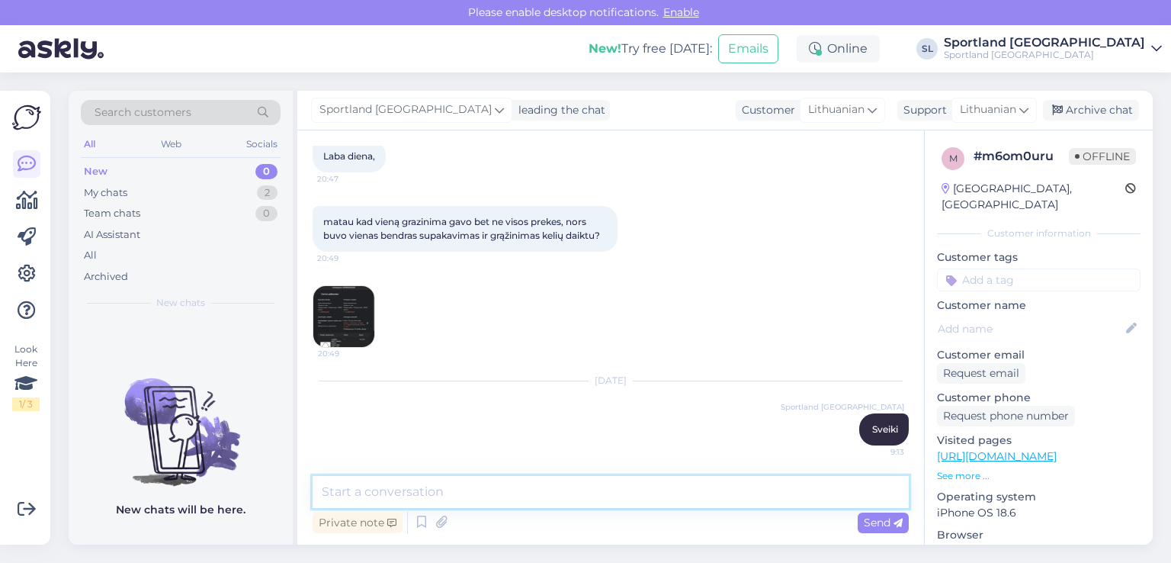
click at [610, 492] on textarea at bounding box center [611, 492] width 596 height 32
type textarea "prašome patikslinkite, kurias prekes grąžinote?"
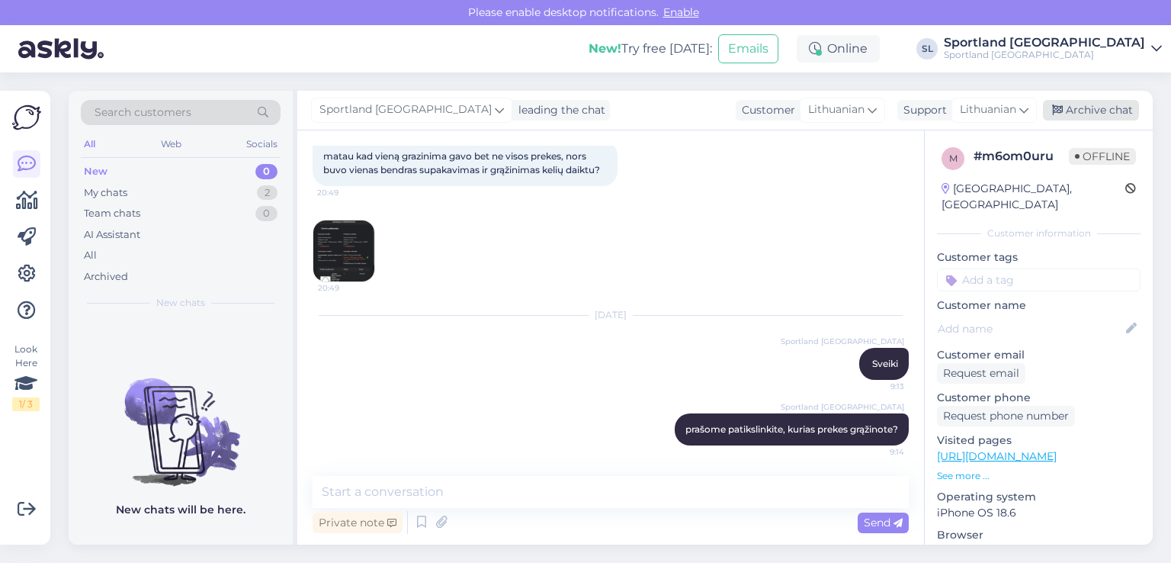
click at [1077, 104] on div "Archive chat" at bounding box center [1091, 110] width 96 height 21
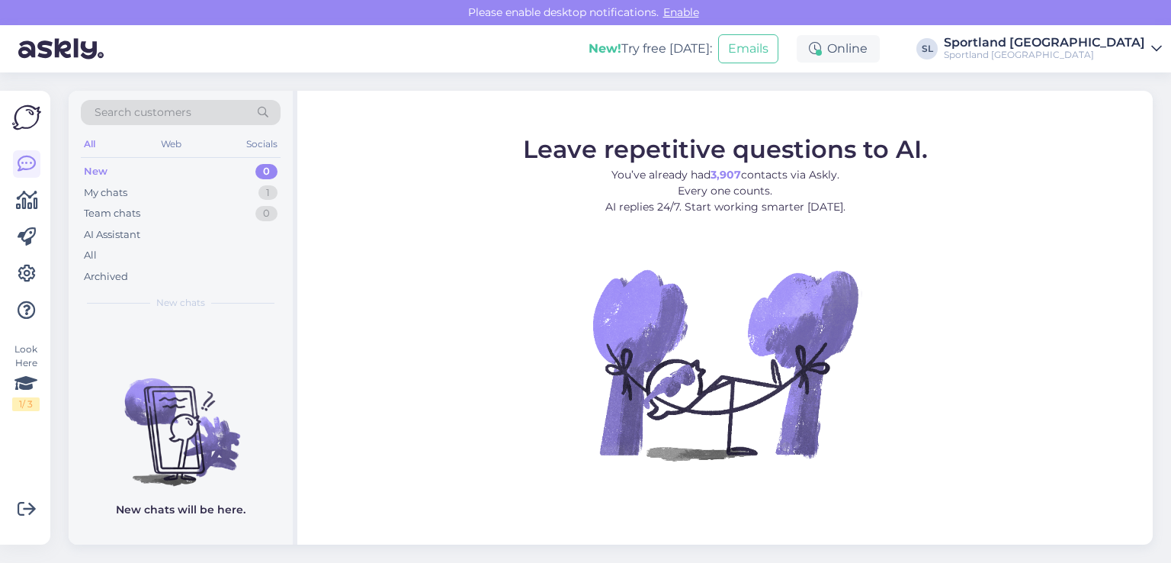
click at [148, 194] on div "My chats 1" at bounding box center [181, 192] width 200 height 21
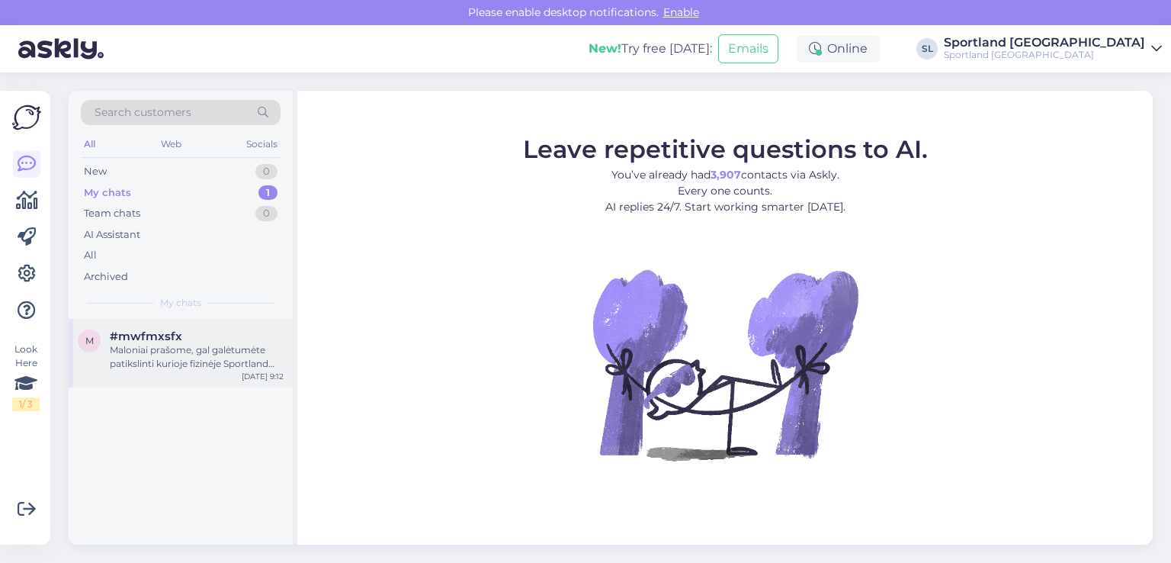
click at [171, 340] on span "#mwfmxsfx" at bounding box center [146, 336] width 72 height 14
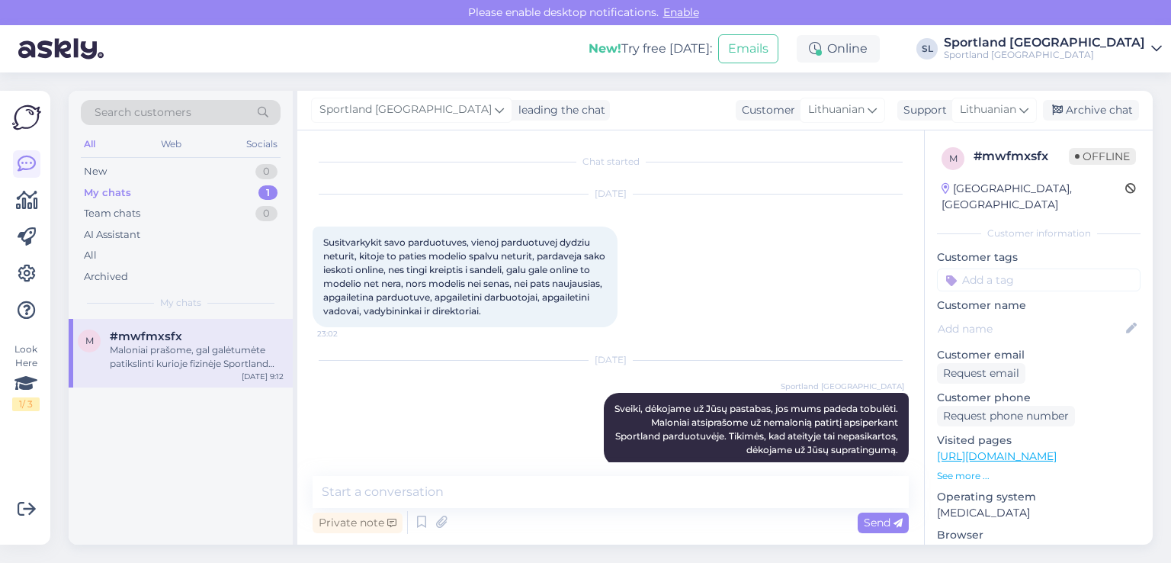
scroll to position [101, 0]
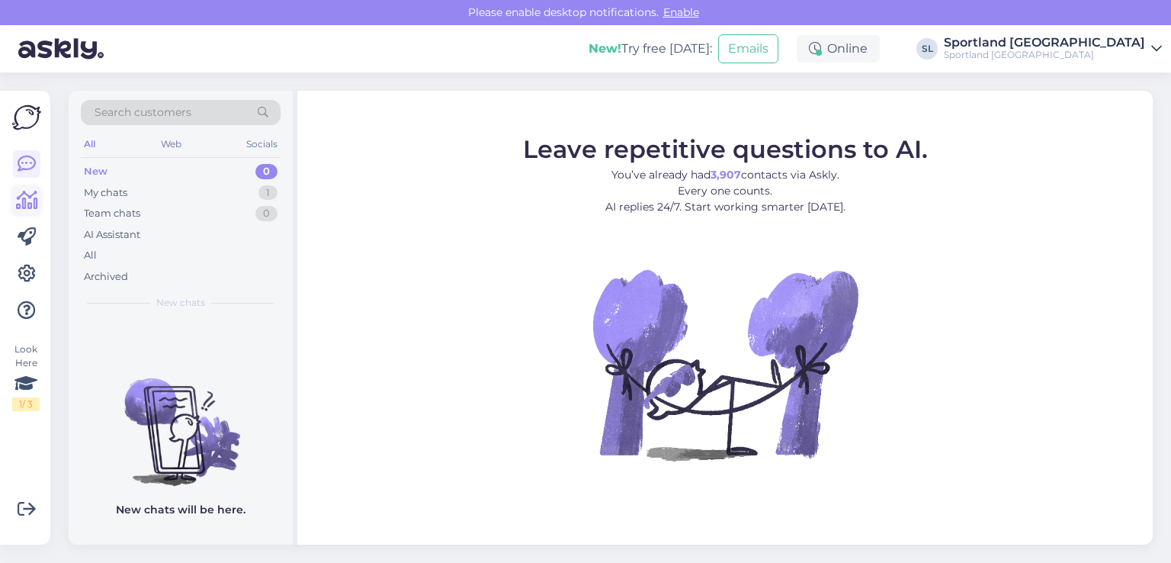
click at [25, 194] on icon at bounding box center [27, 200] width 22 height 18
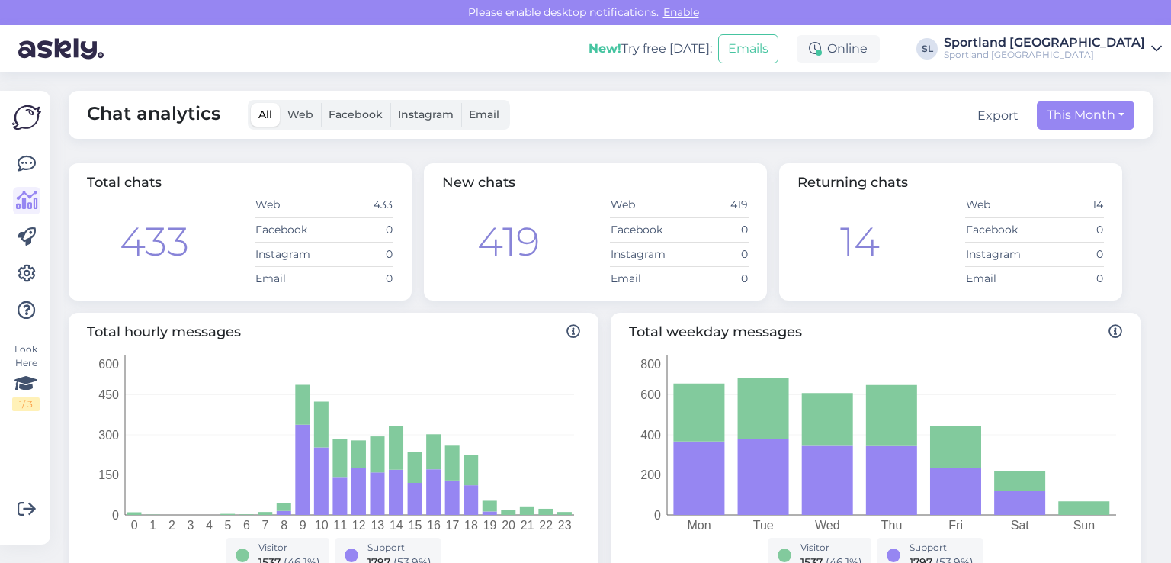
click at [0, 165] on div "Look Here 1 / 3 Get more Your checklist to get more value from Askly. Close Con…" at bounding box center [25, 318] width 50 height 454
click at [18, 155] on icon at bounding box center [27, 164] width 18 height 18
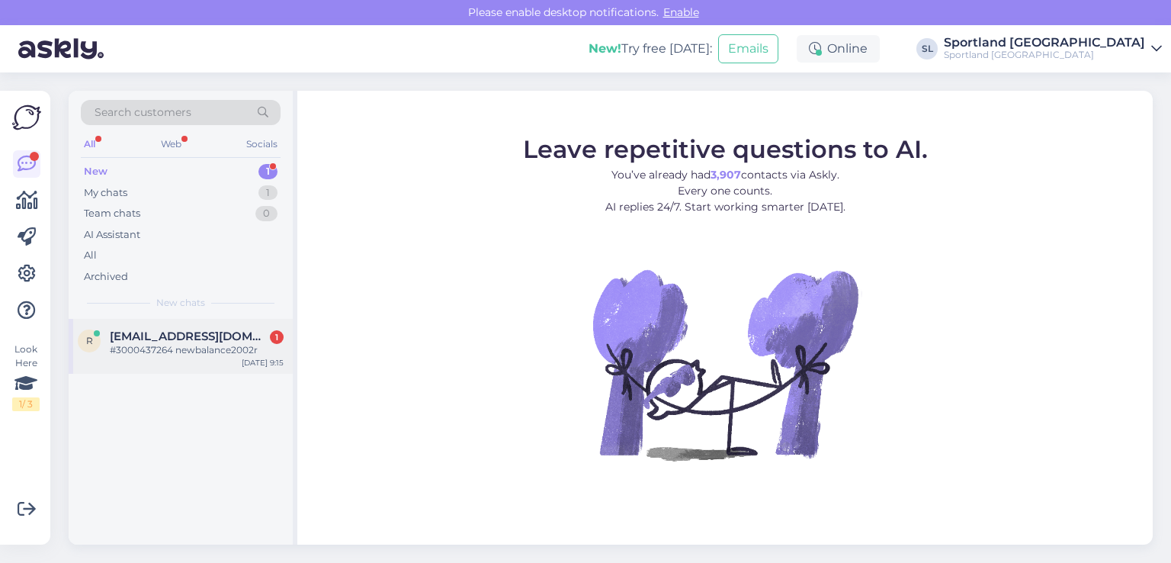
click at [201, 334] on span "ritasimk@gmail.com" at bounding box center [189, 336] width 159 height 14
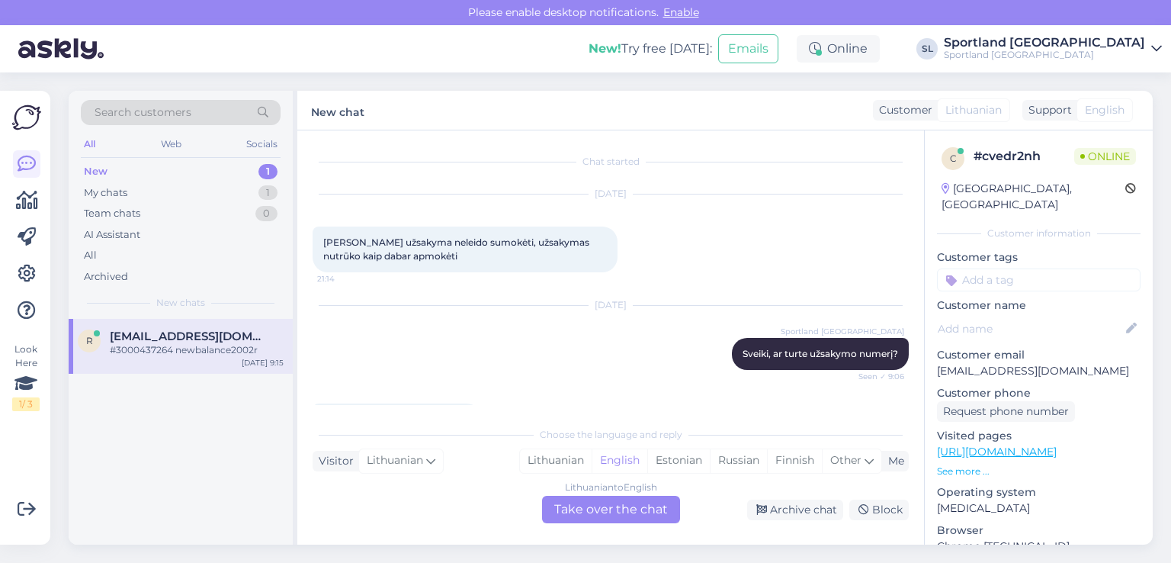
scroll to position [47, 0]
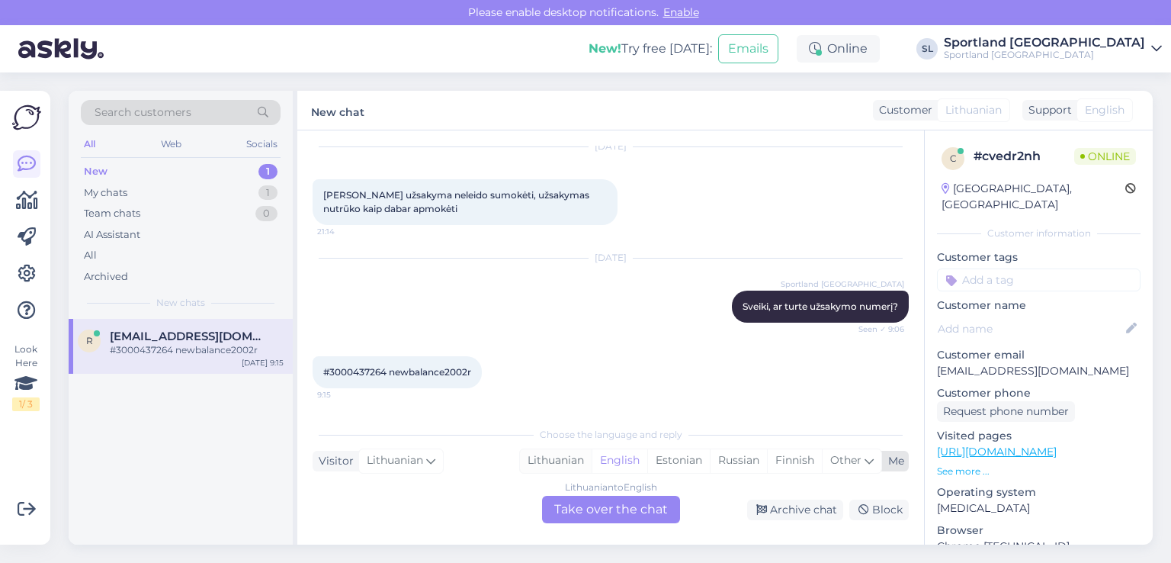
click at [560, 455] on div "Lithuanian" at bounding box center [556, 460] width 72 height 23
click at [592, 497] on div "Lithuanian to Lithuanian Take over the chat" at bounding box center [611, 508] width 138 height 27
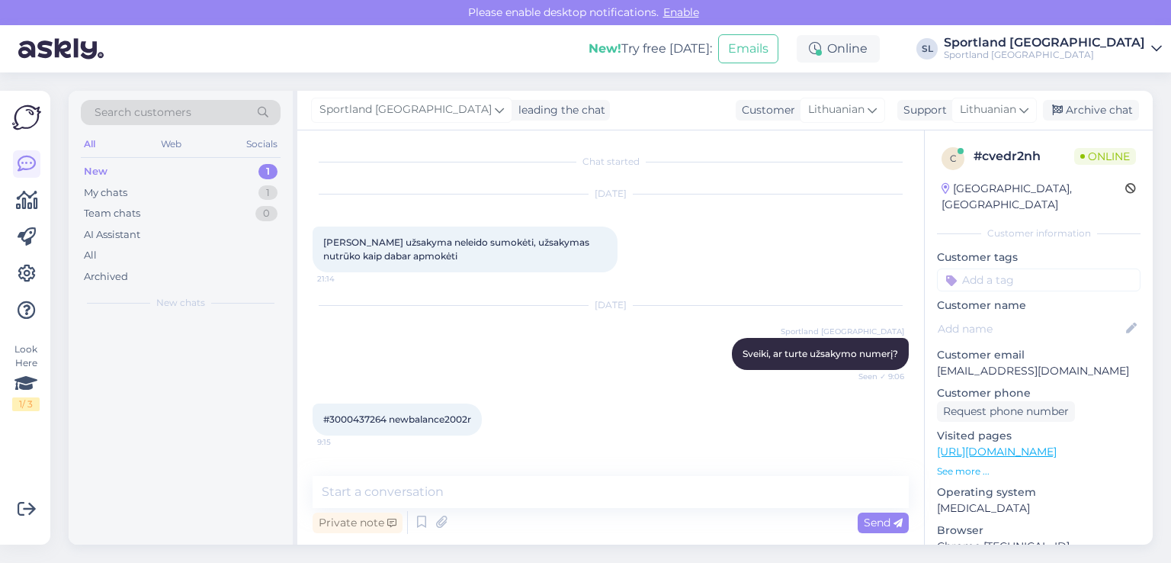
scroll to position [0, 0]
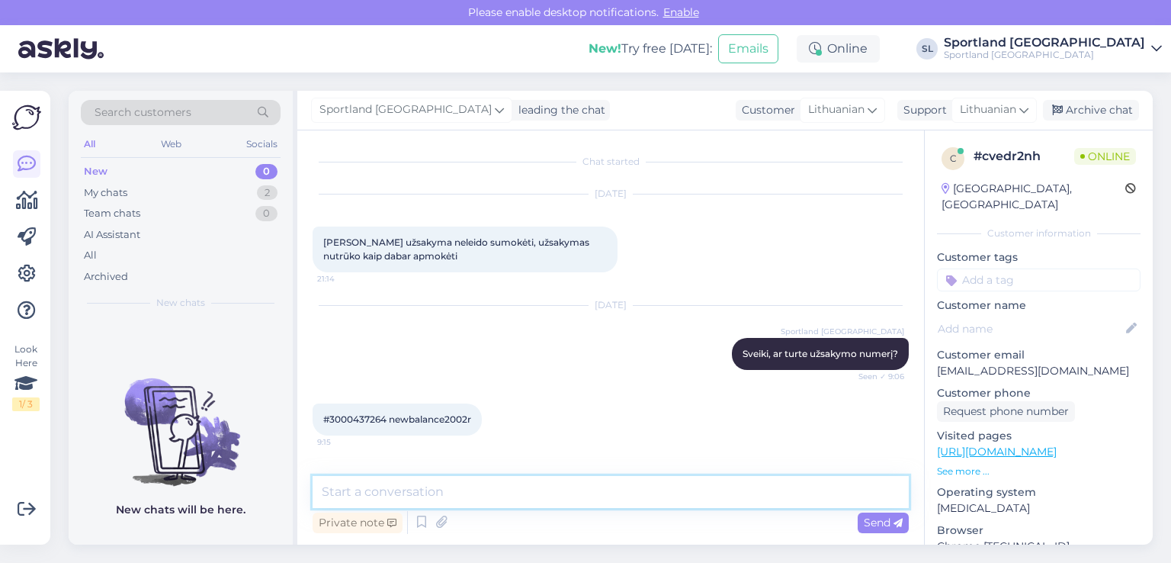
click at [516, 501] on textarea at bounding box center [611, 492] width 596 height 32
type textarea "patikrinsime"
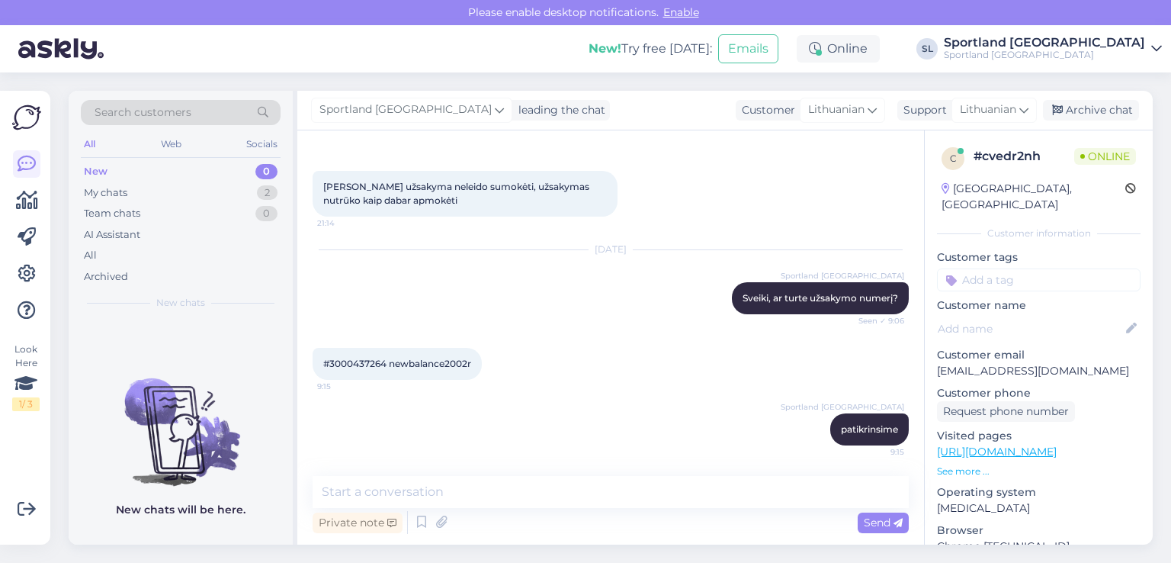
click at [348, 363] on span "#3000437264 newbalance2002r" at bounding box center [397, 363] width 148 height 11
copy span "3000437264"
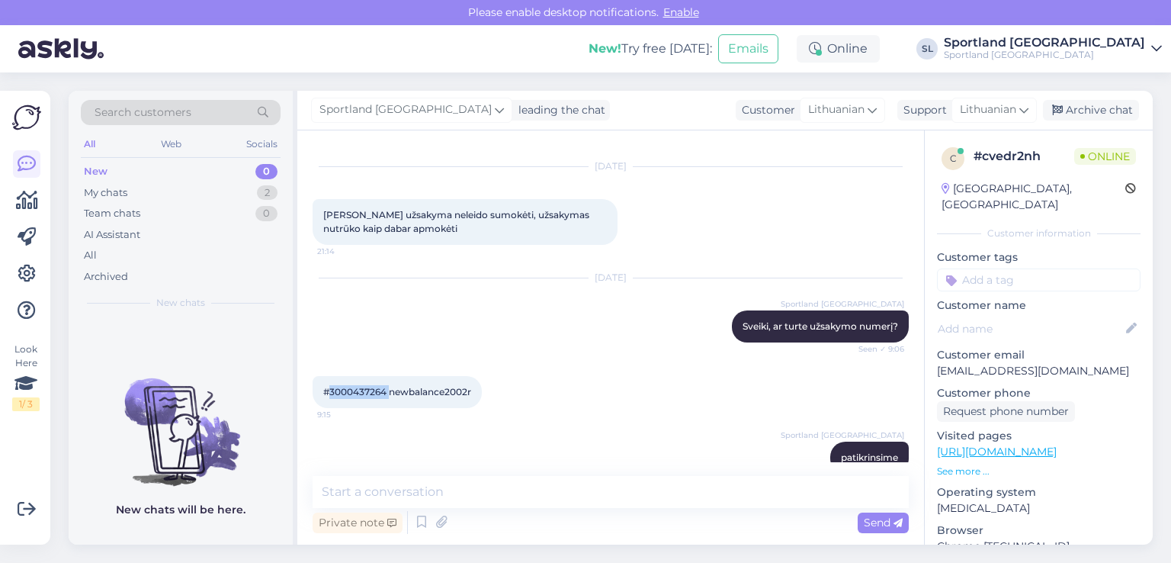
scroll to position [0, 0]
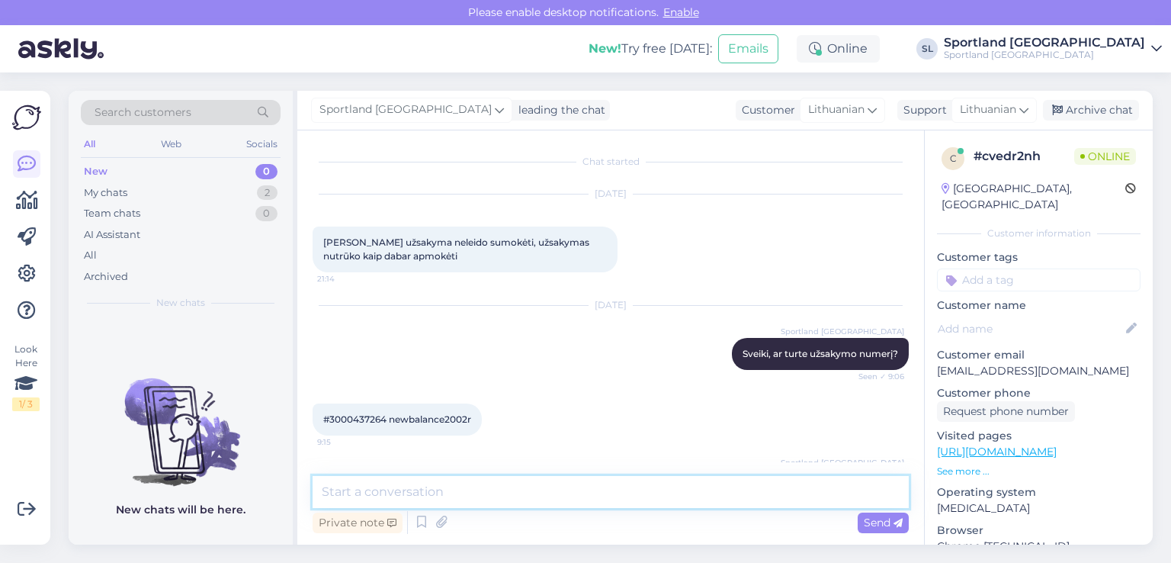
click at [521, 491] on textarea at bounding box center [611, 492] width 596 height 32
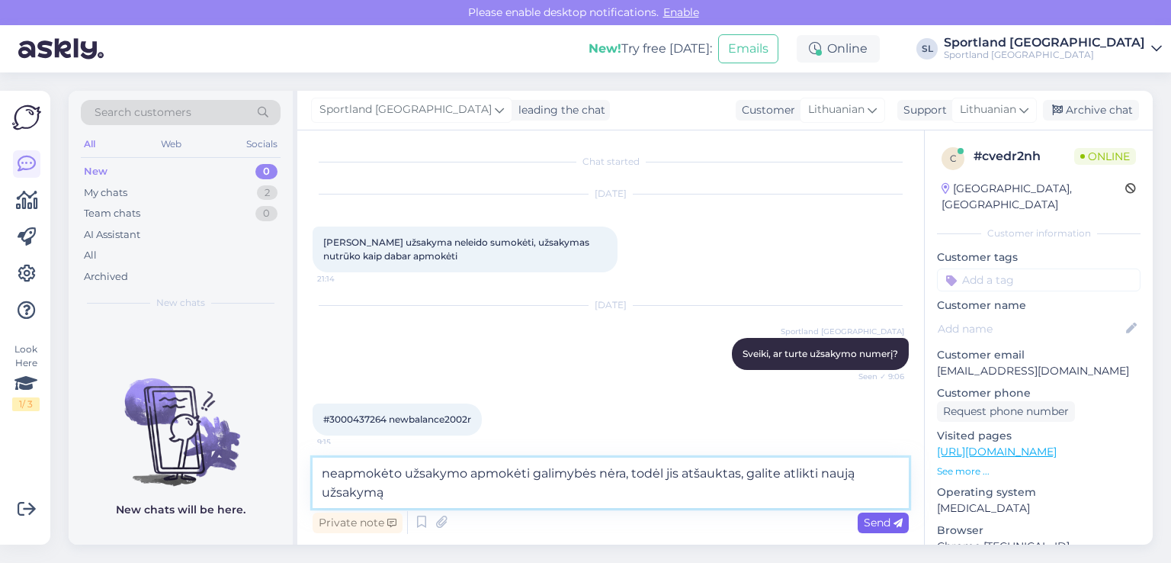
type textarea "neapmokėto užsakymo apmokėti galimybės nėra, todėl jis atšauktas, galite atlikt…"
click at [890, 526] on span "Send" at bounding box center [883, 522] width 39 height 14
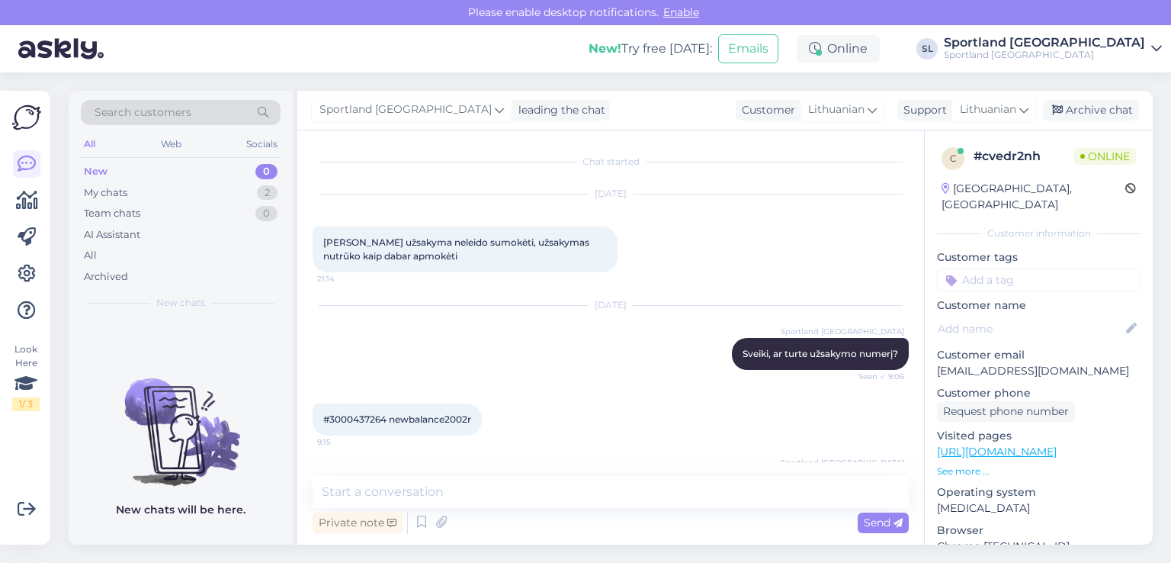
scroll to position [135, 0]
